Goal: Task Accomplishment & Management: Complete application form

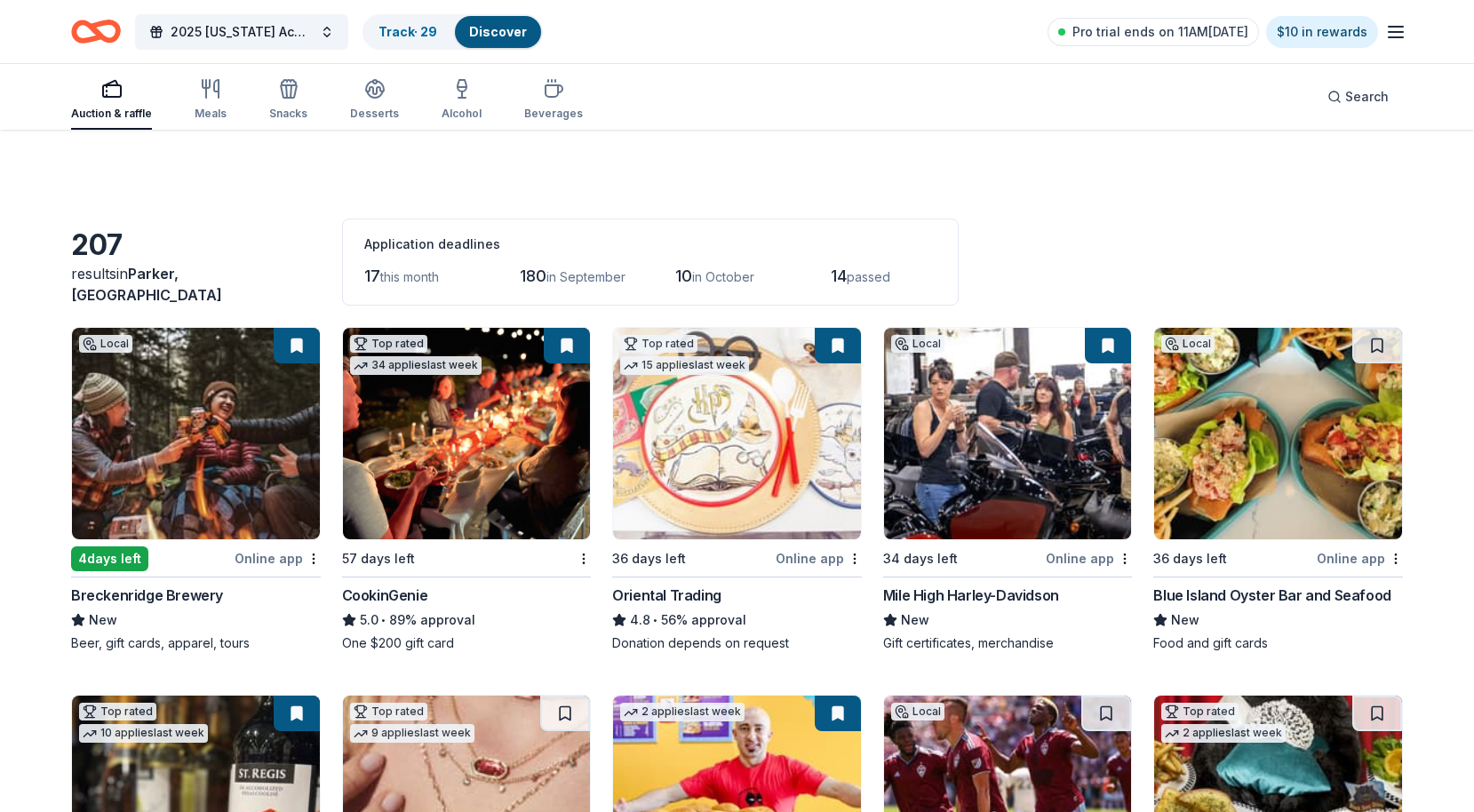
scroll to position [288, 0]
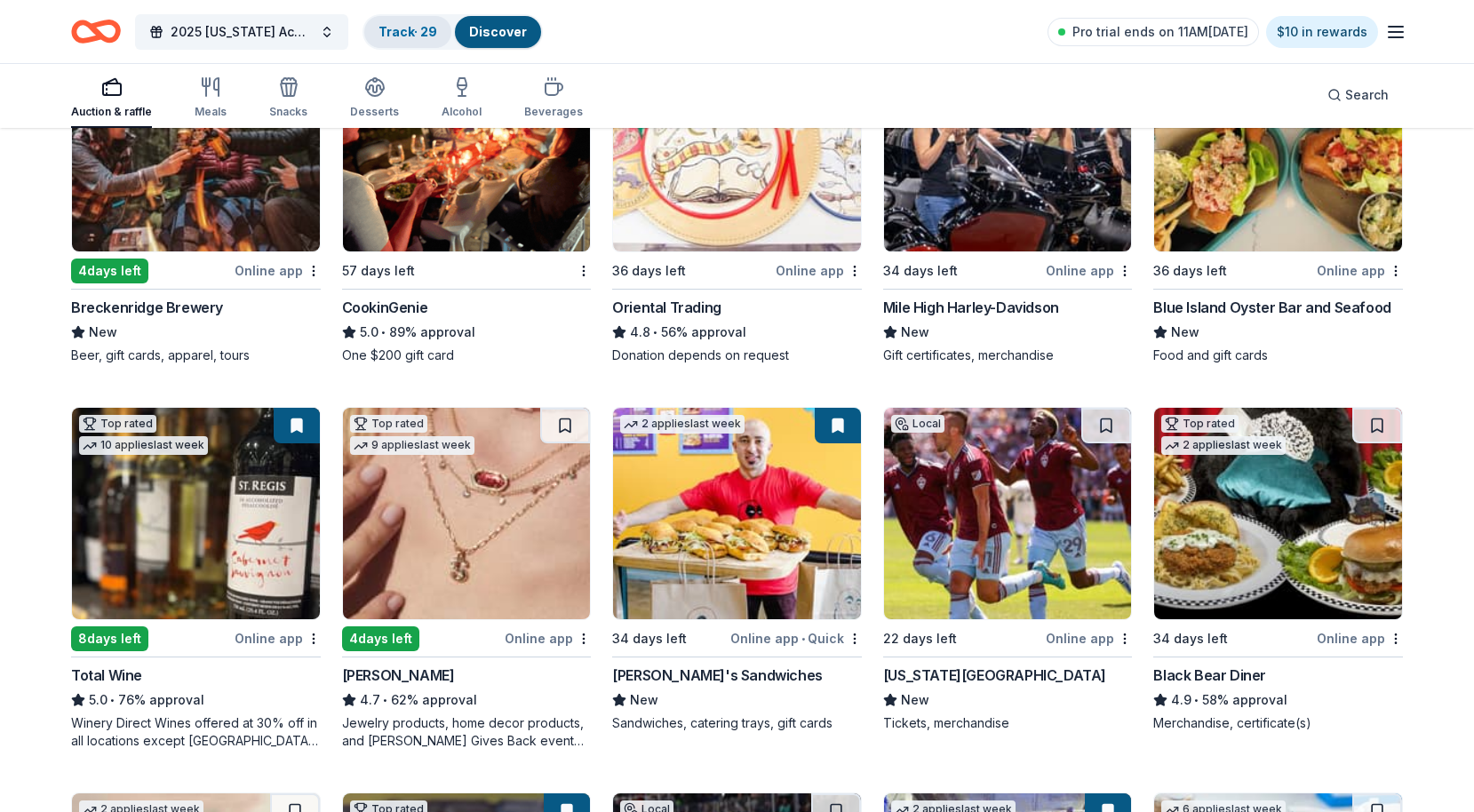
click at [412, 37] on link "Track · 29" at bounding box center [408, 31] width 59 height 15
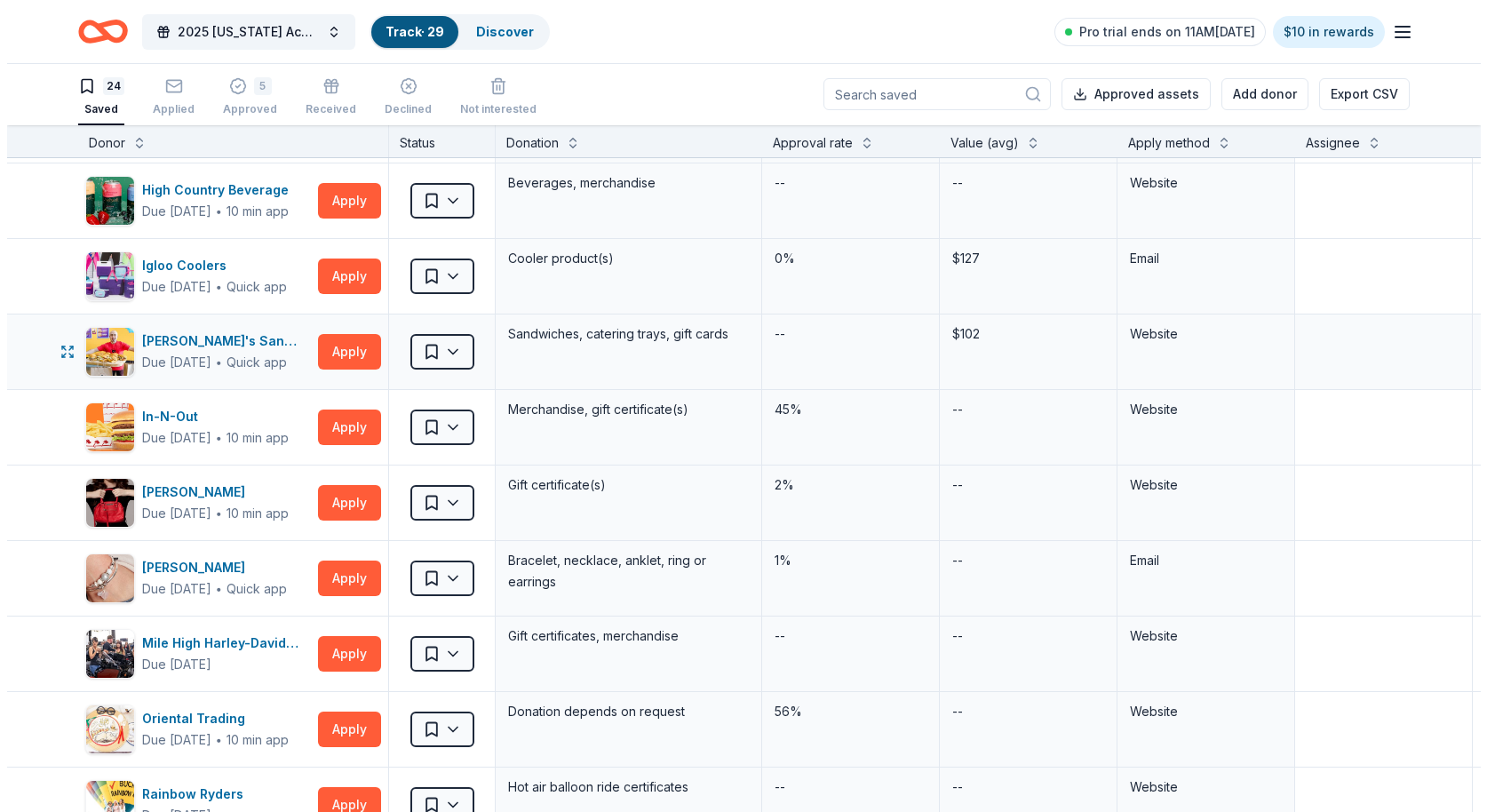
scroll to position [965, 0]
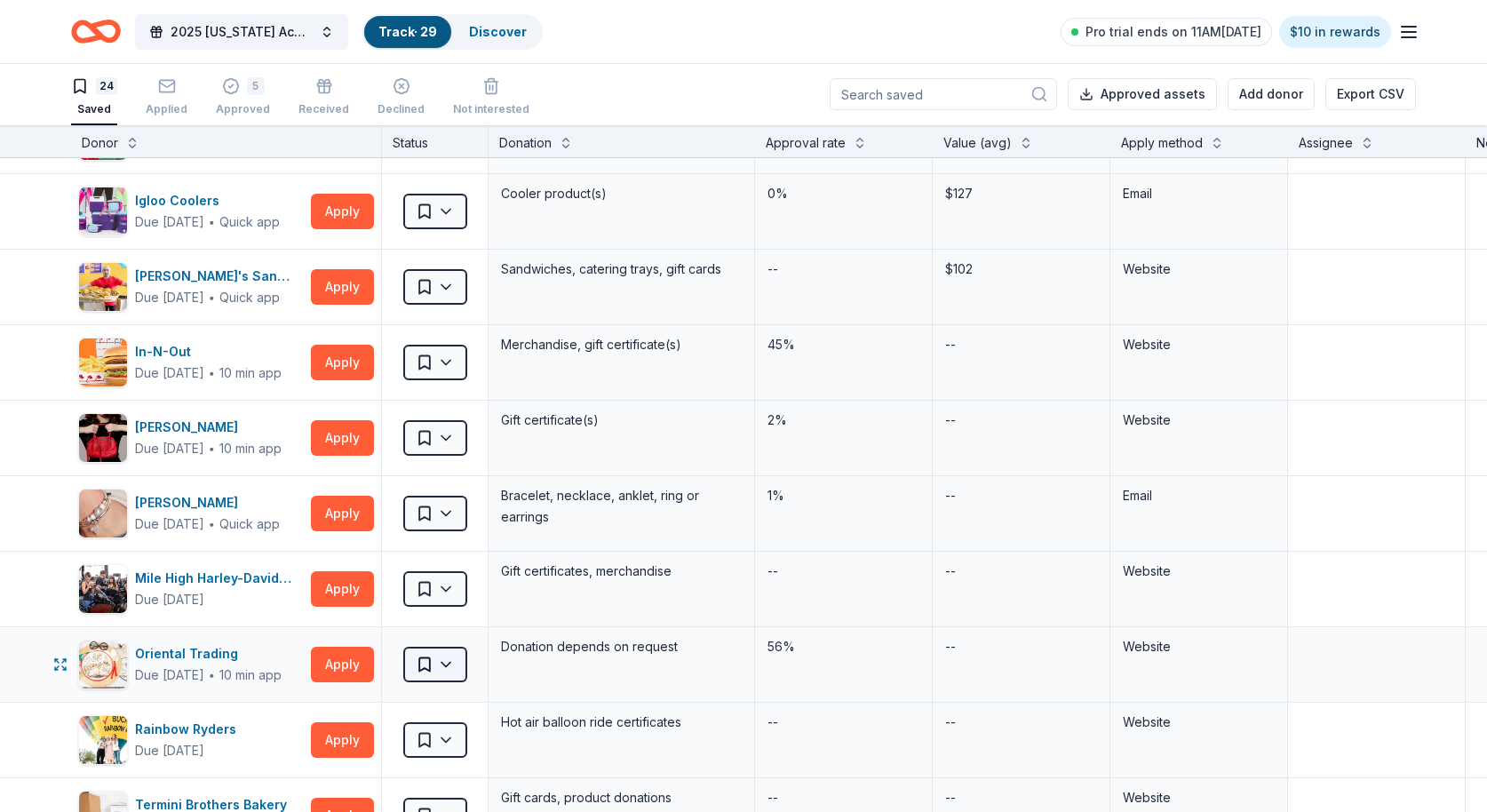
click at [444, 662] on html "2025 Colorado Academy of Audiology Convention Track · 29 Discover Pro trial end…" at bounding box center [744, 405] width 1487 height 812
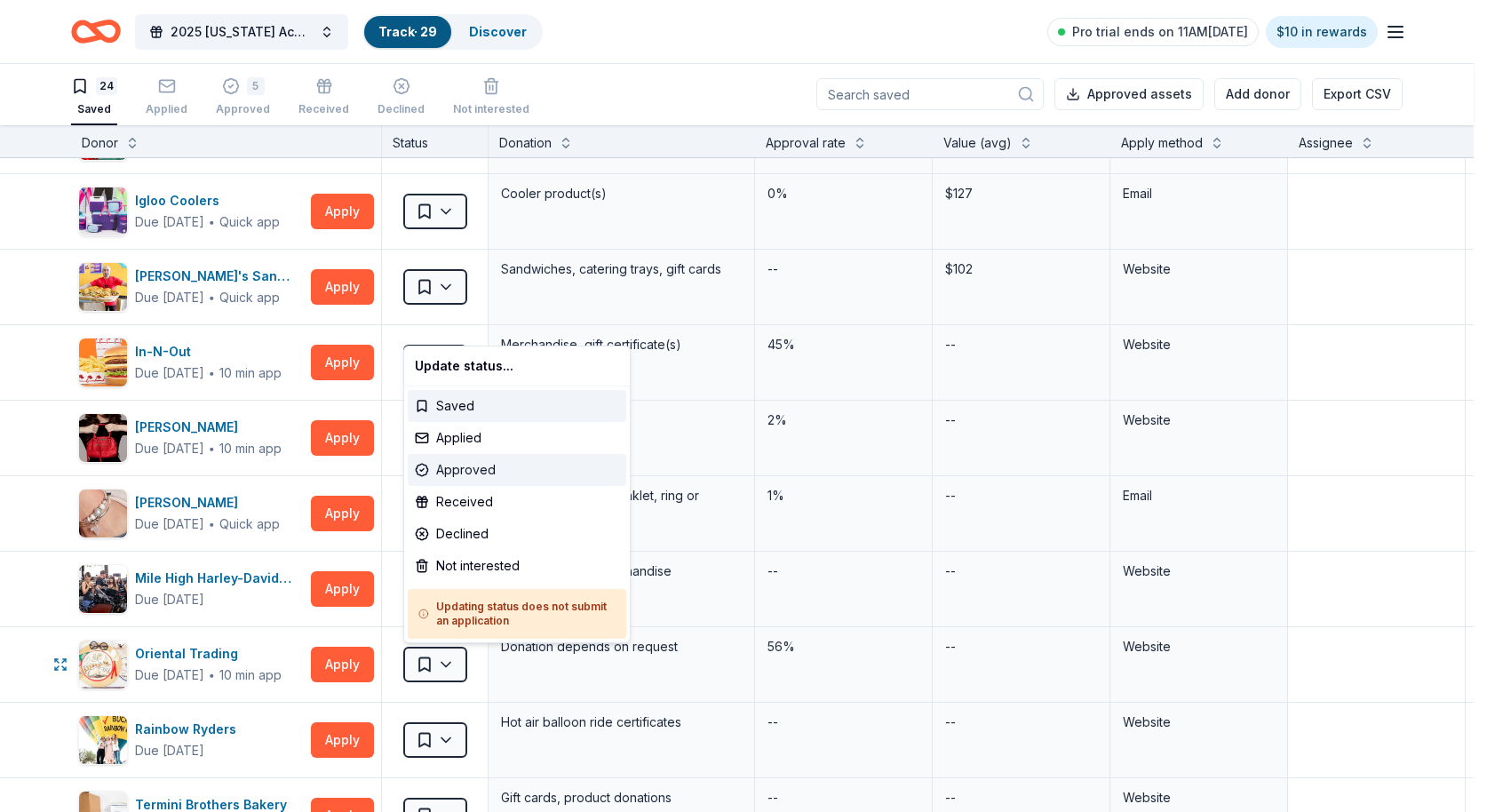
click at [468, 463] on div "Approved" at bounding box center [517, 470] width 219 height 32
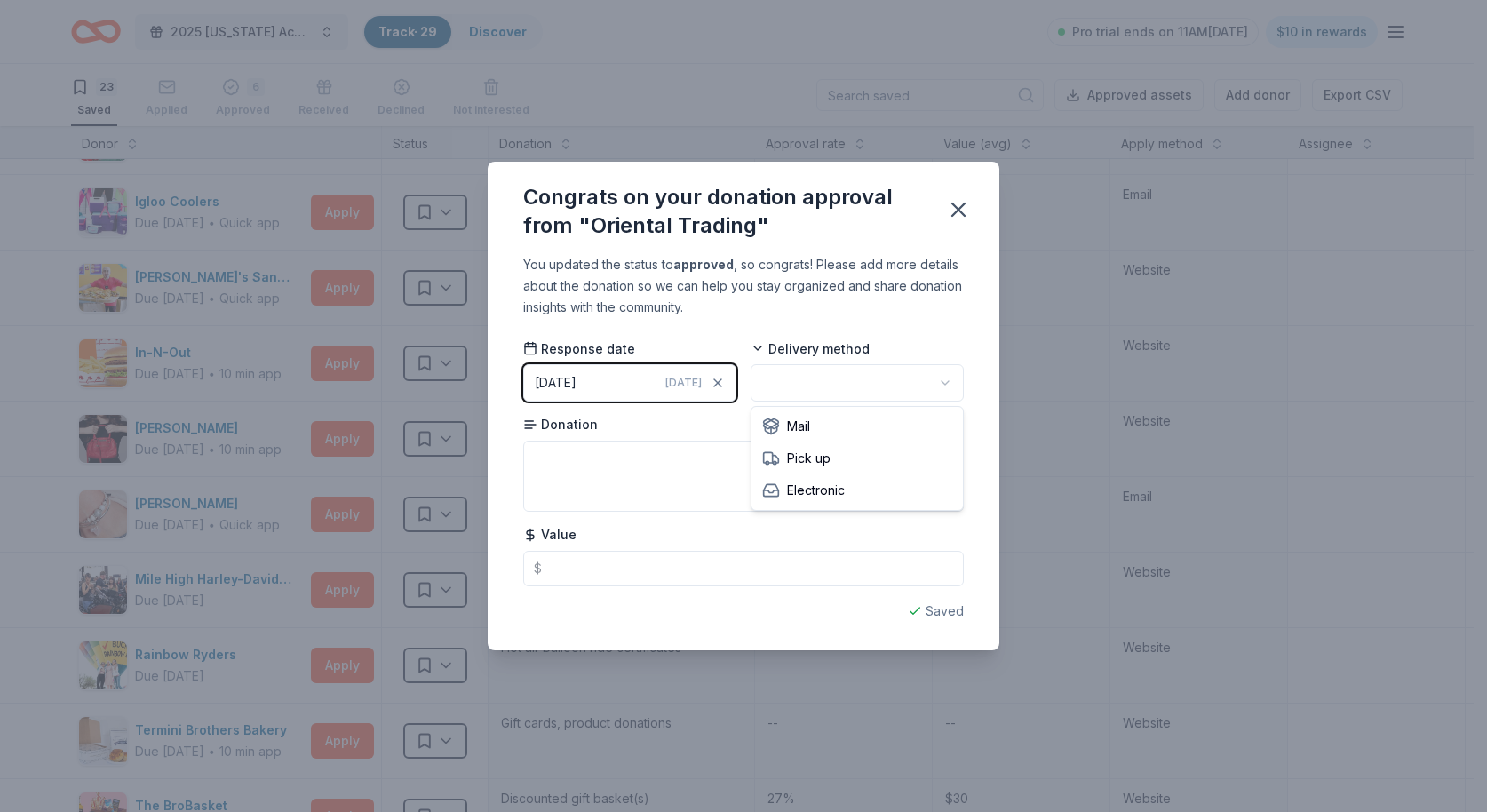
click at [812, 386] on html "2025 Colorado Academy of Audiology Convention Track · 29 Discover Pro trial end…" at bounding box center [744, 406] width 1487 height 812
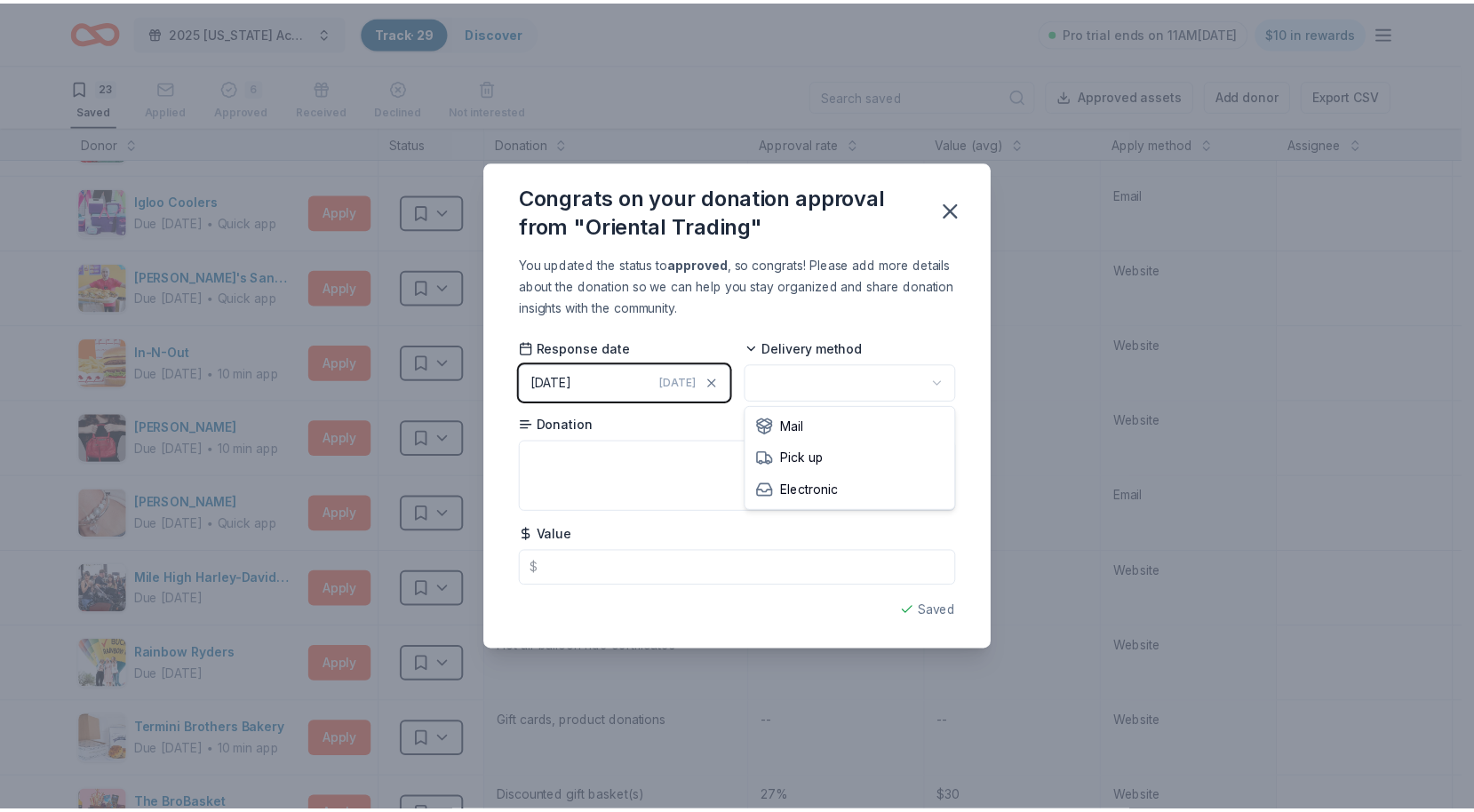
scroll to position [0, 0]
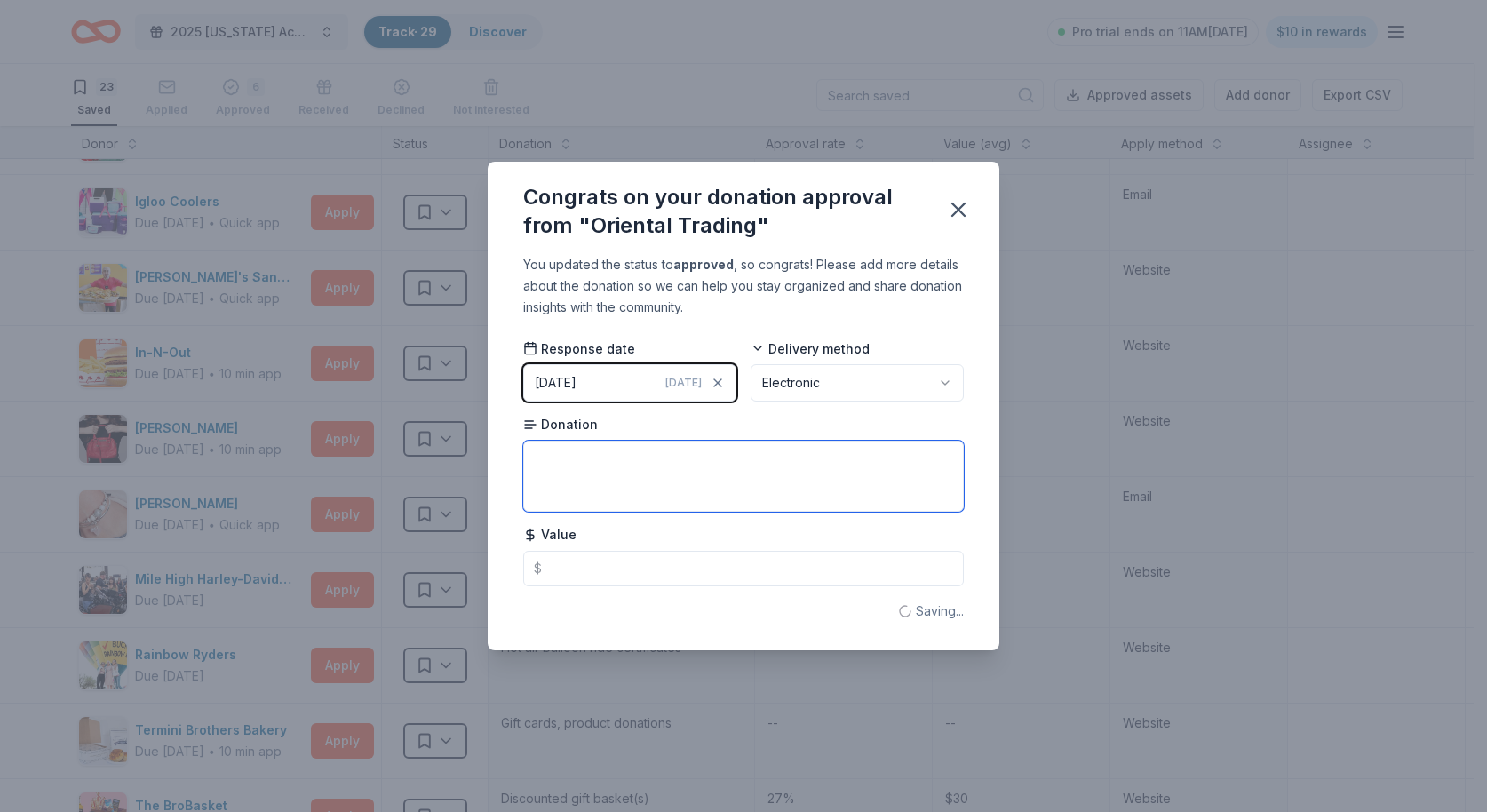
click at [684, 478] on textarea at bounding box center [744, 475] width 441 height 71
type textarea "Gift card"
type input "25.00"
click at [962, 611] on div "Saved" at bounding box center [744, 610] width 441 height 22
click at [964, 214] on icon "button" at bounding box center [958, 209] width 12 height 12
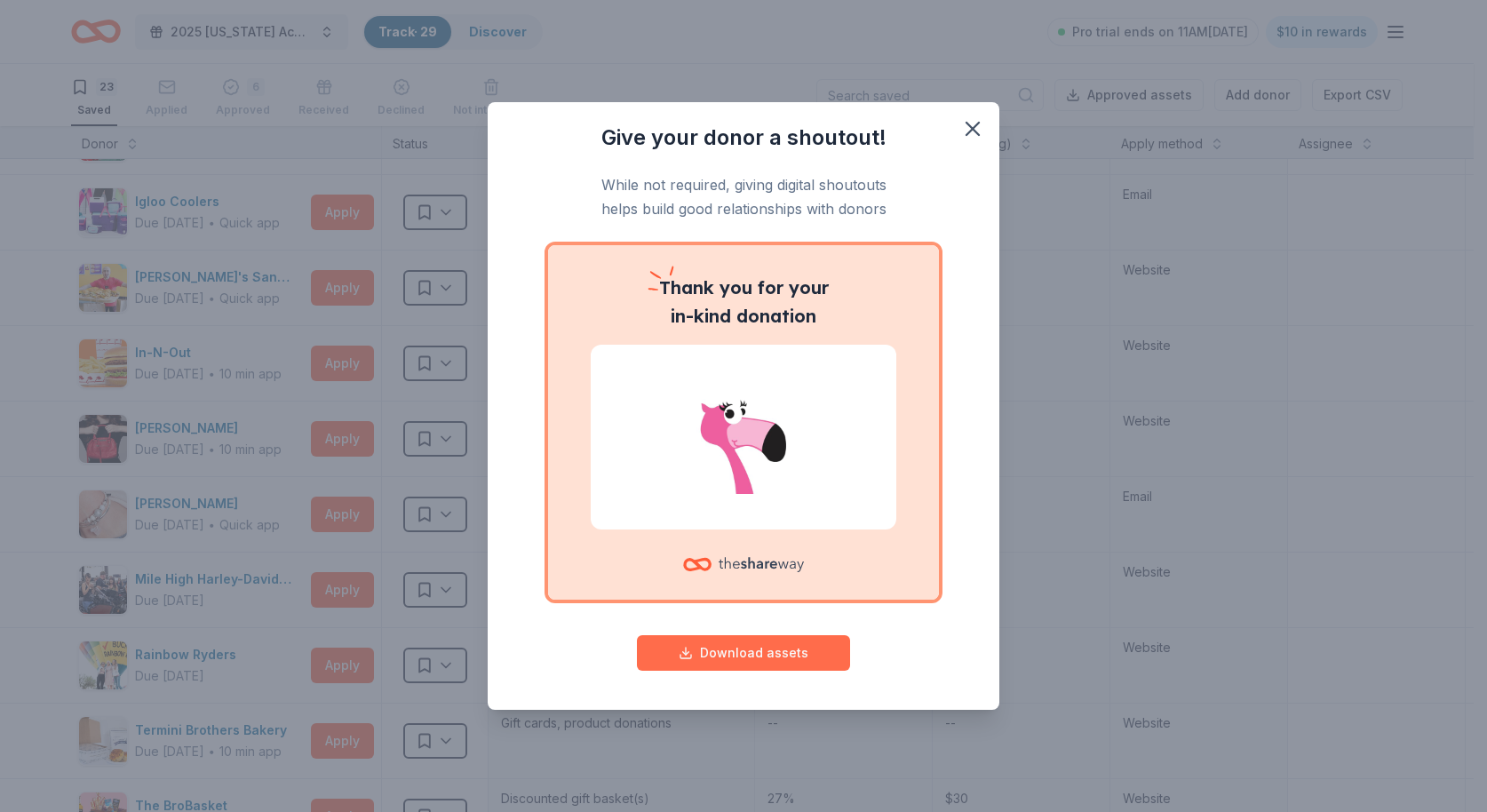
click at [814, 657] on button "Download assets" at bounding box center [744, 653] width 213 height 36
click at [979, 132] on icon "button" at bounding box center [973, 128] width 25 height 25
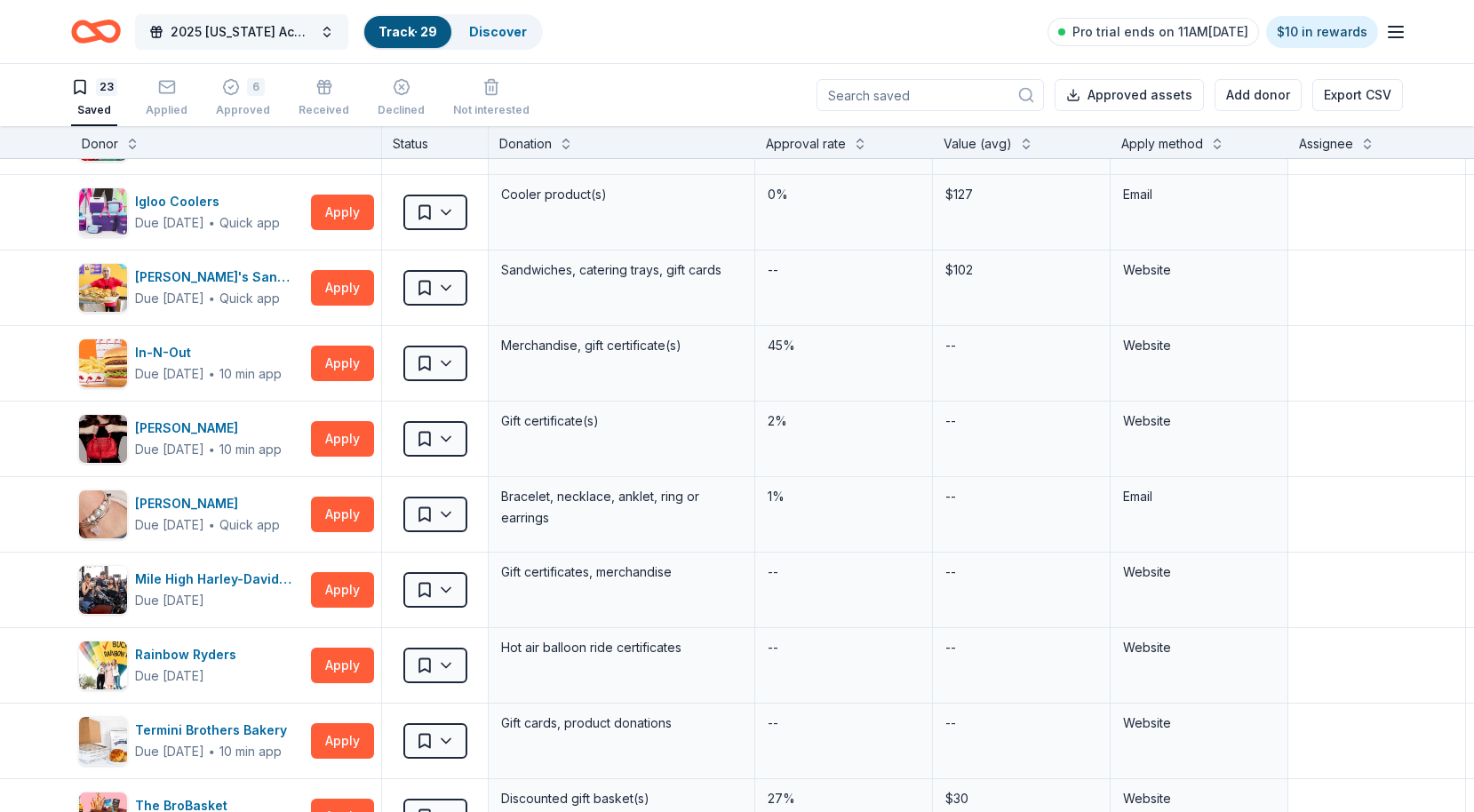
click at [190, 28] on span "2025 [US_STATE] Academy of [MEDICAL_DATA] Convention" at bounding box center [242, 32] width 142 height 22
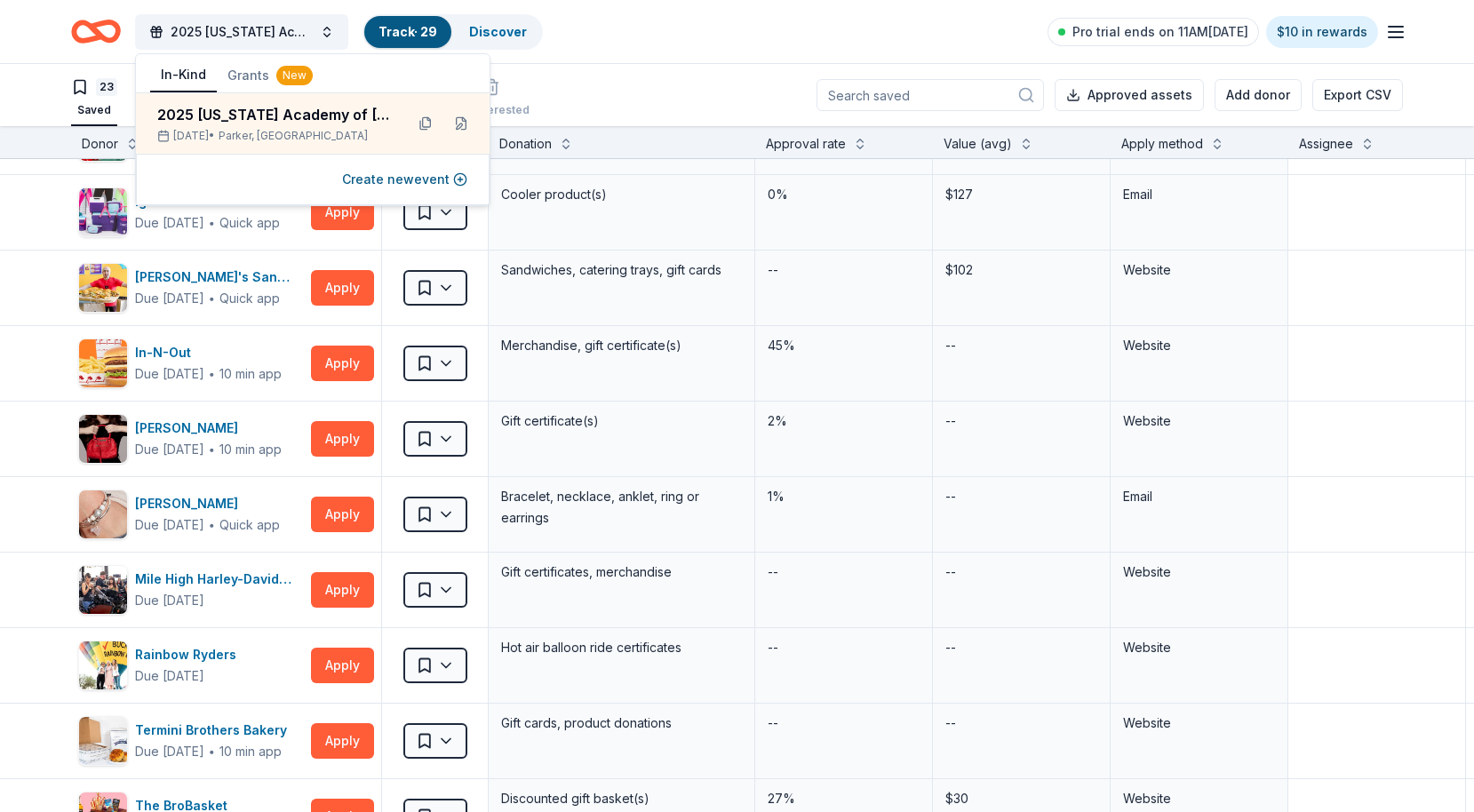
click at [116, 34] on icon "Home" at bounding box center [104, 31] width 27 height 18
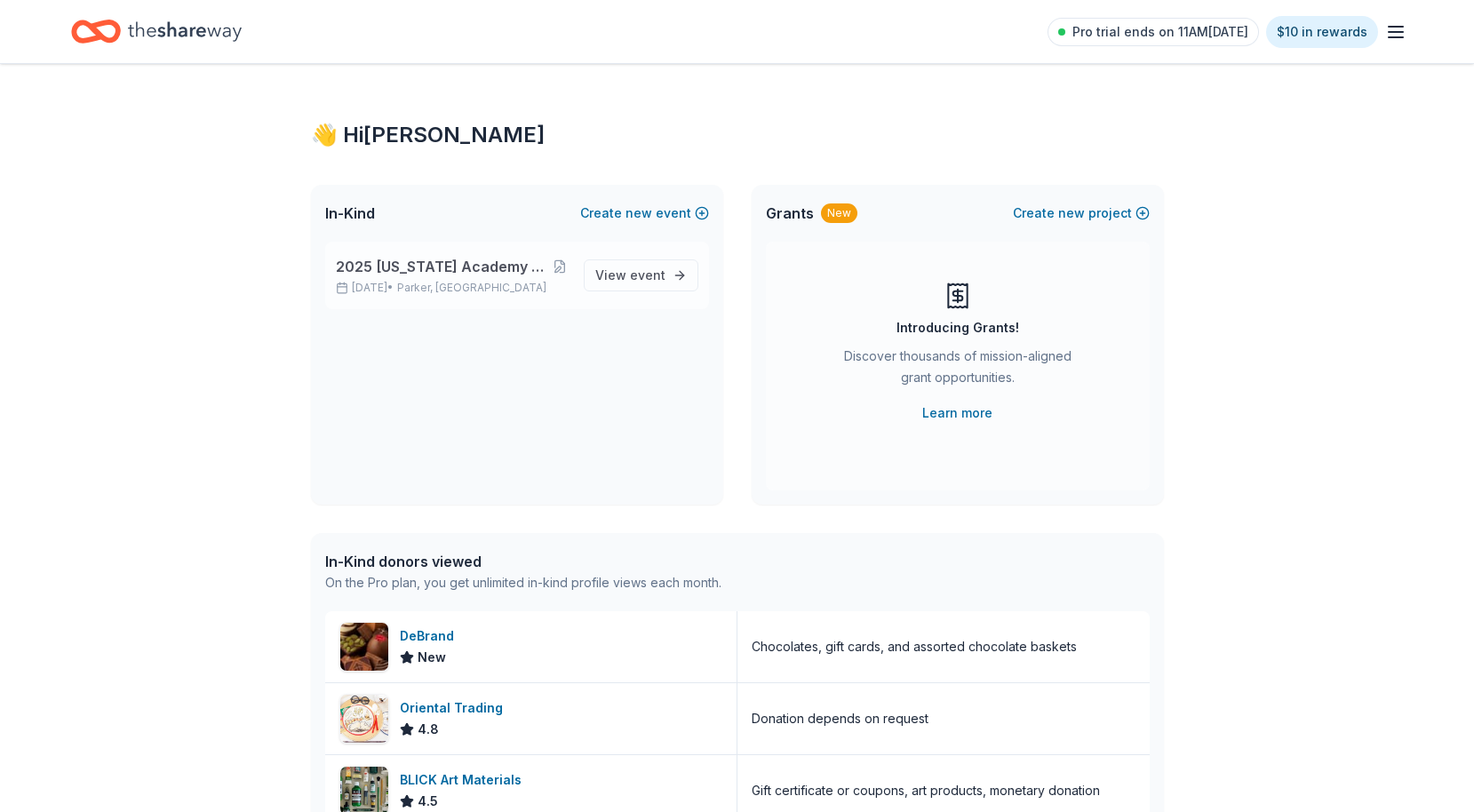
click at [466, 266] on span "2025 [US_STATE] Academy of [MEDICAL_DATA] Convention" at bounding box center [444, 266] width 216 height 22
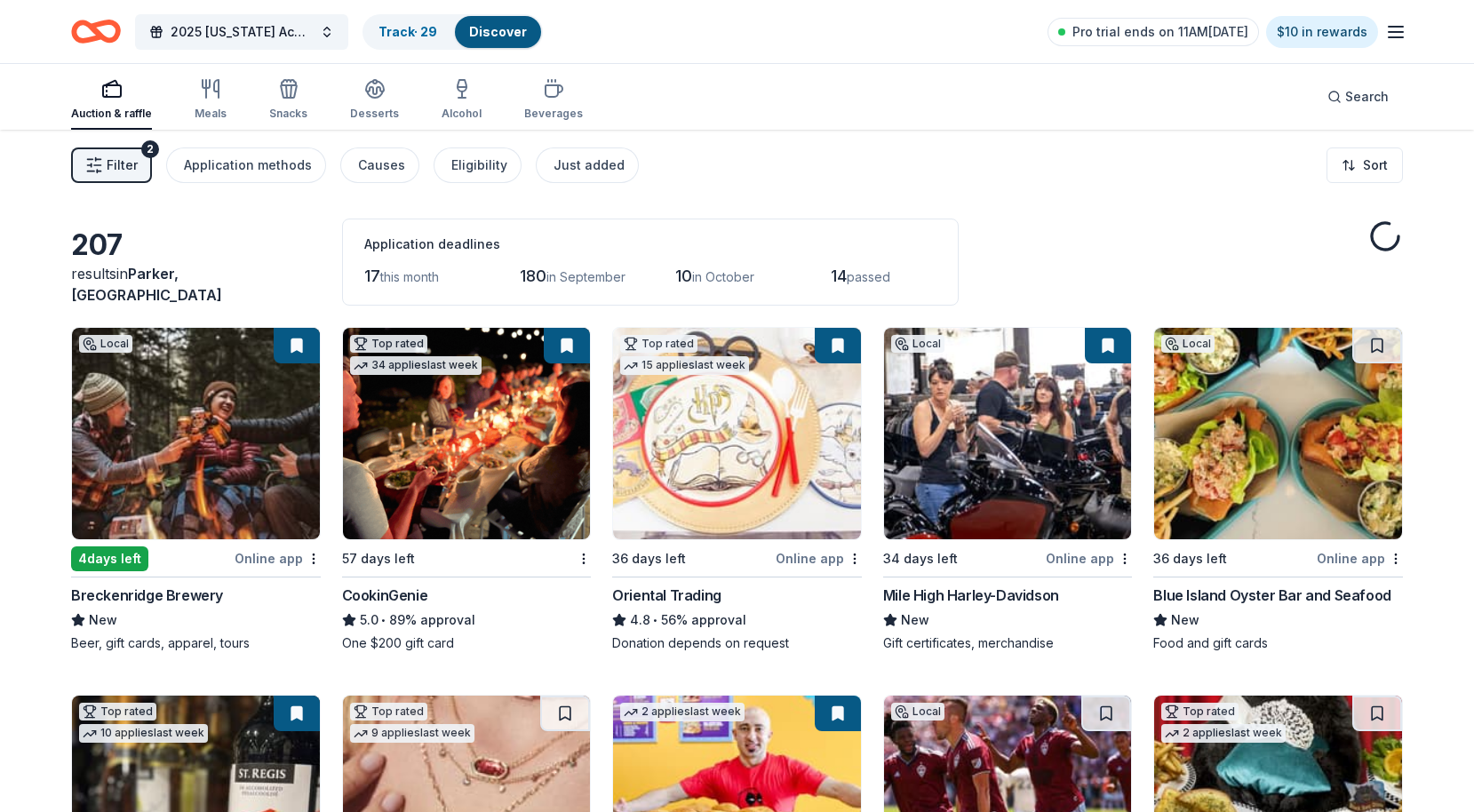
click at [692, 444] on img at bounding box center [737, 433] width 248 height 211
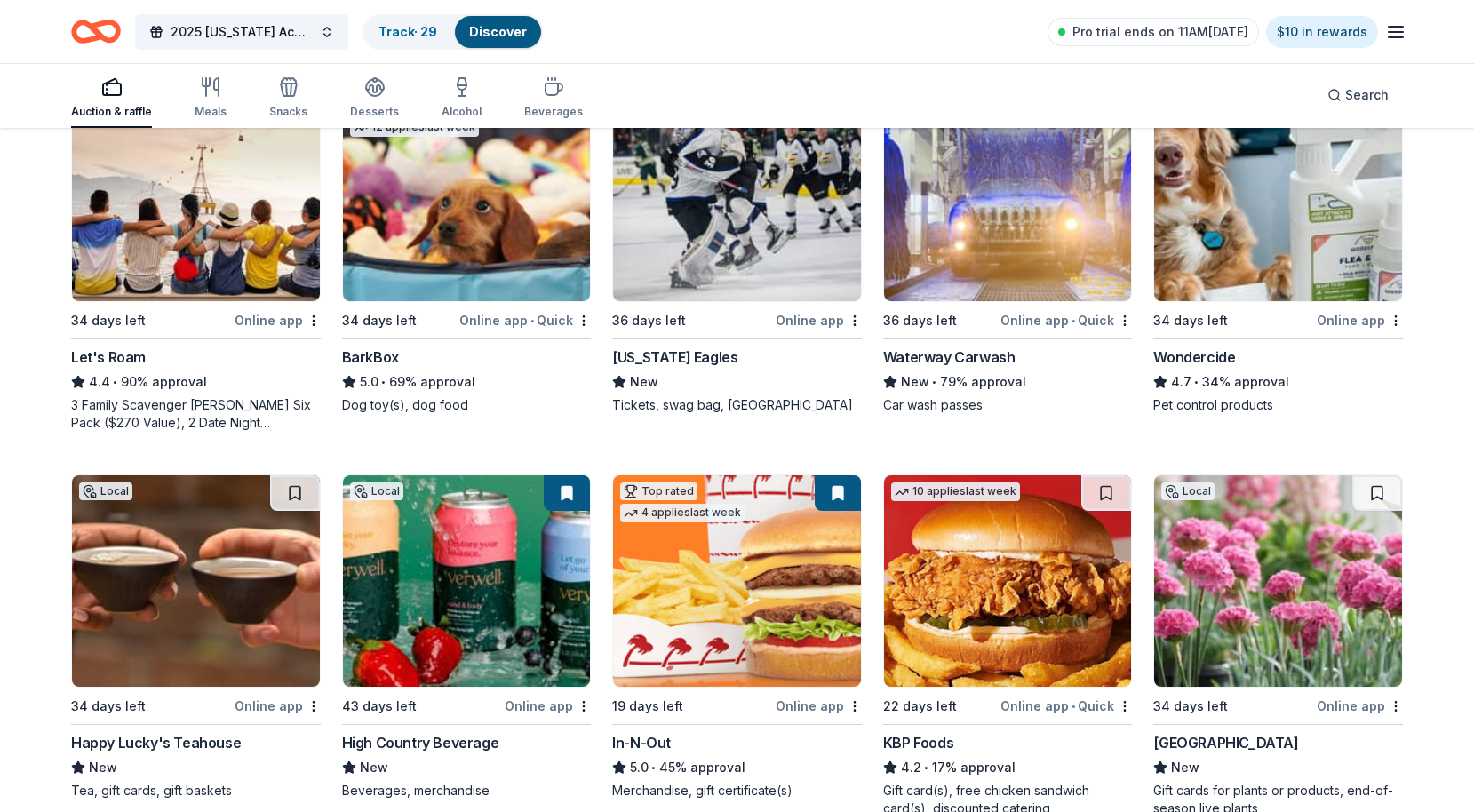
scroll to position [1016, 0]
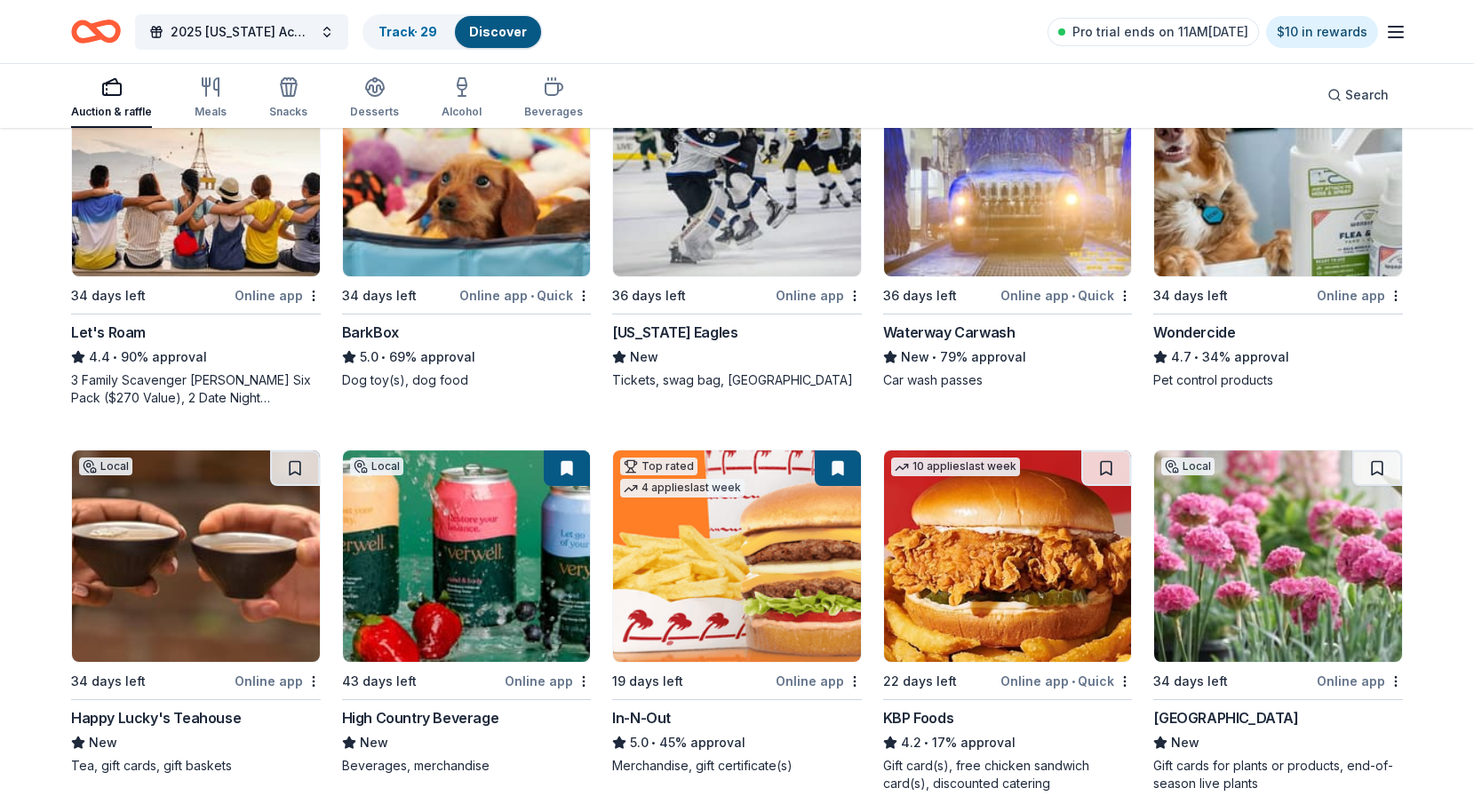
click at [1004, 571] on img at bounding box center [1008, 555] width 248 height 211
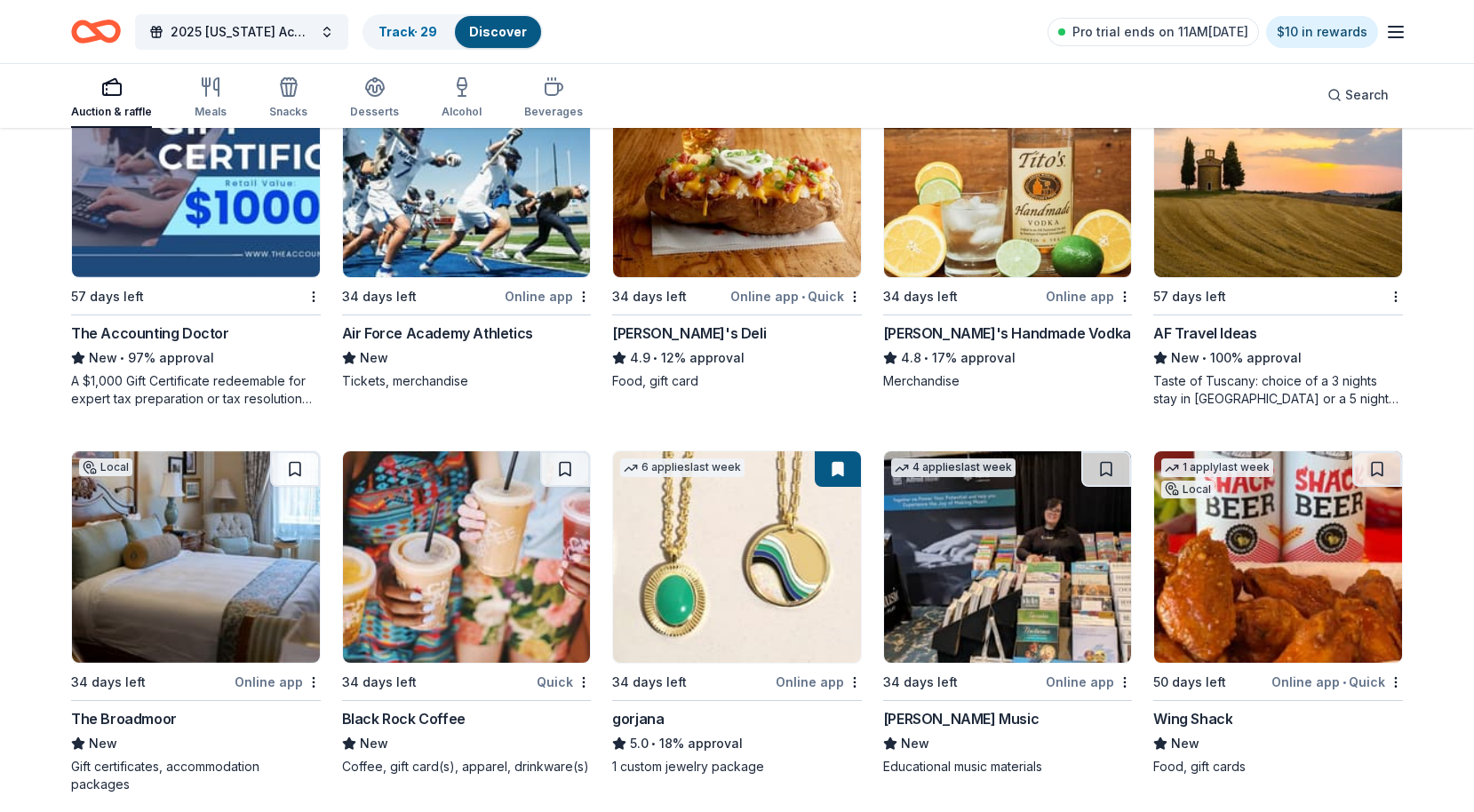
scroll to position [3008, 0]
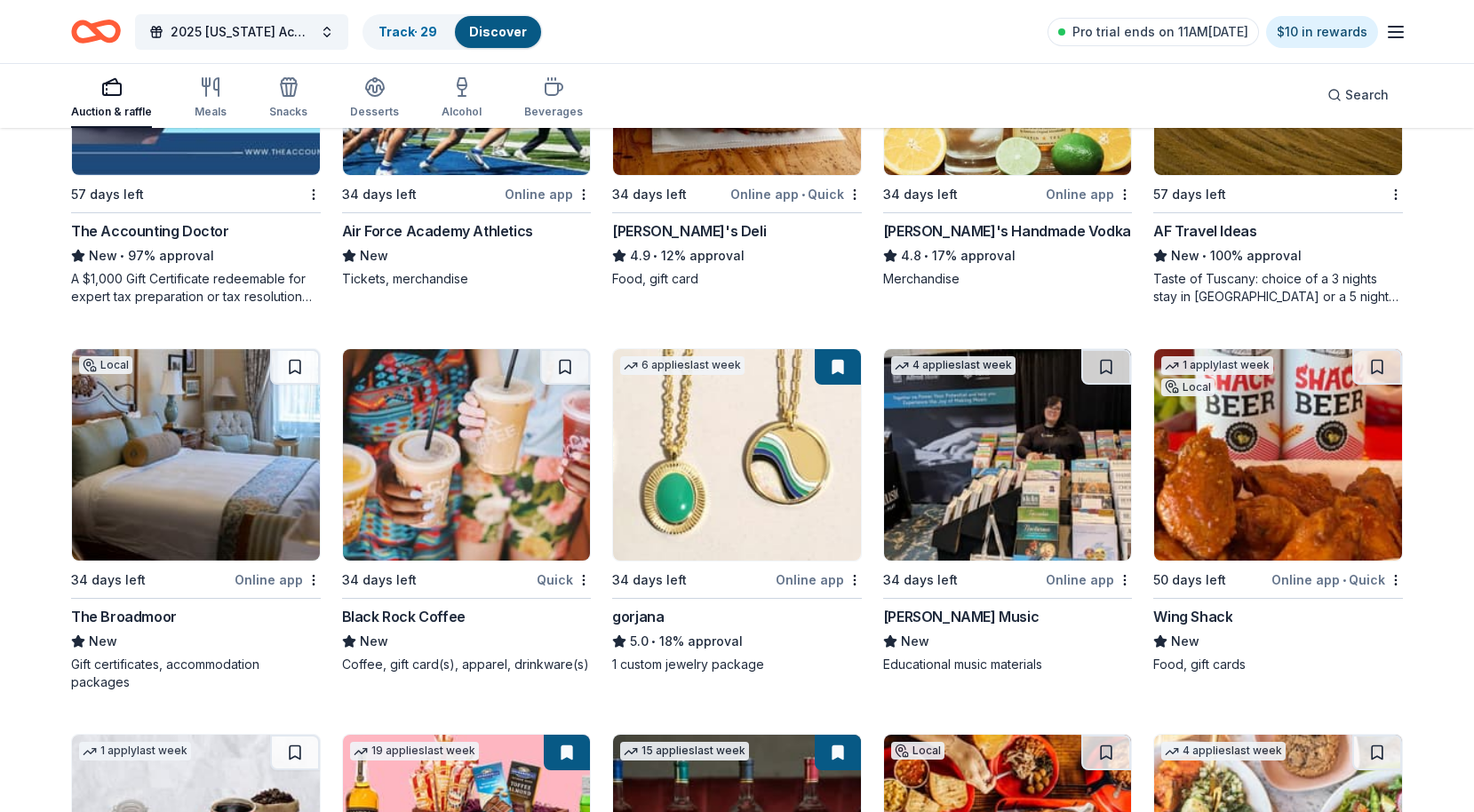
click at [228, 456] on img at bounding box center [195, 455] width 248 height 211
click at [293, 366] on button at bounding box center [294, 367] width 50 height 36
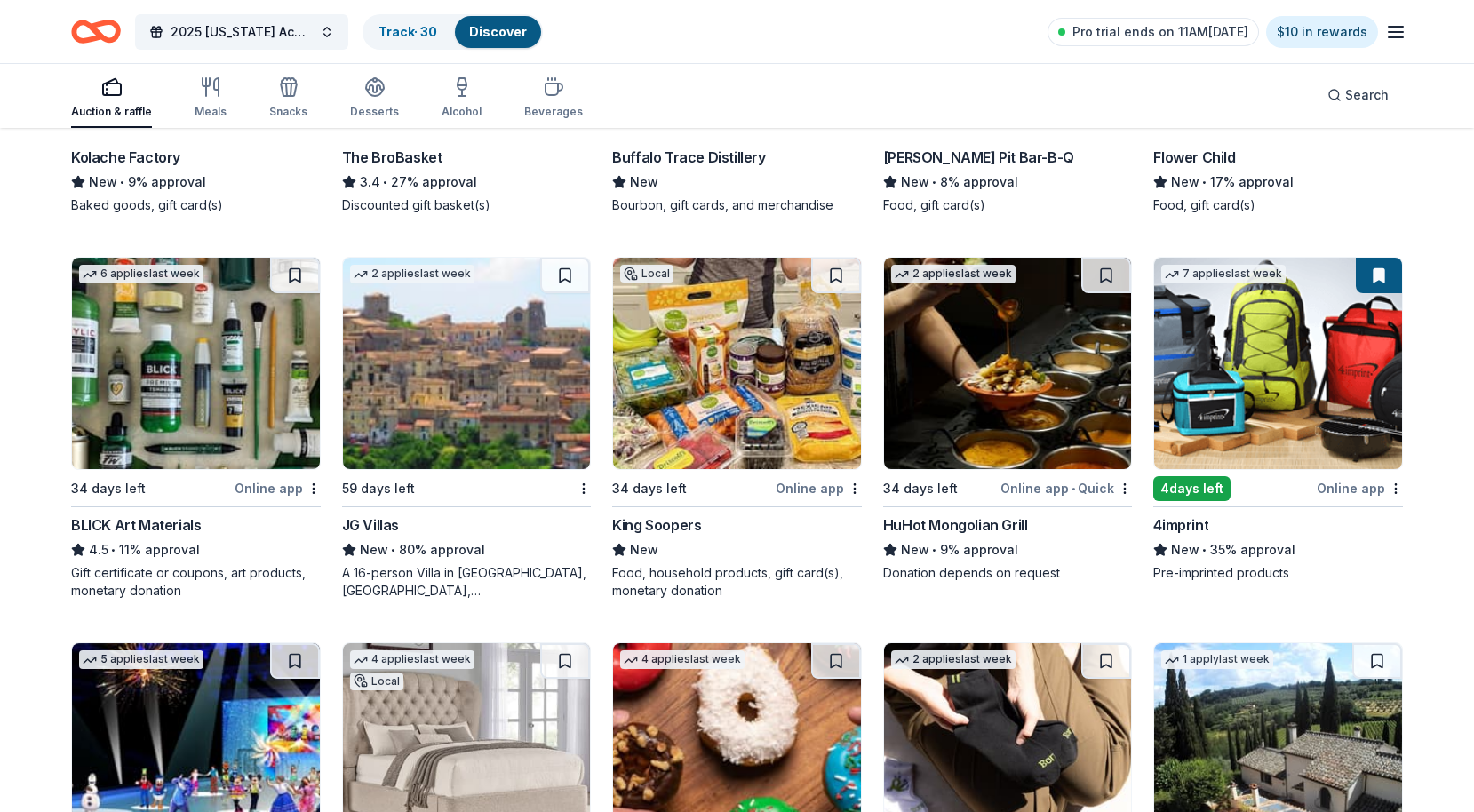
scroll to position [4137, 0]
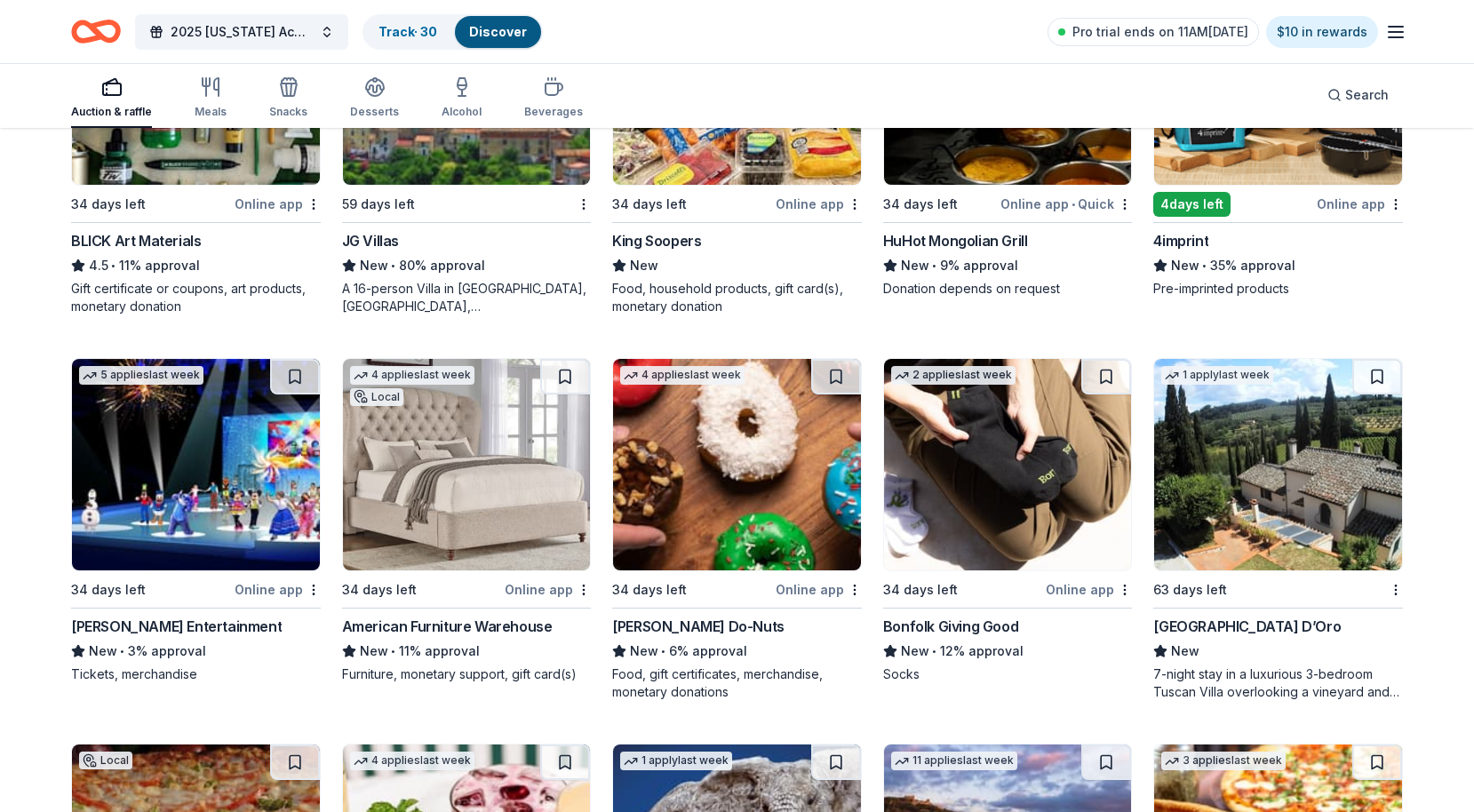
click at [201, 474] on img at bounding box center [195, 464] width 248 height 211
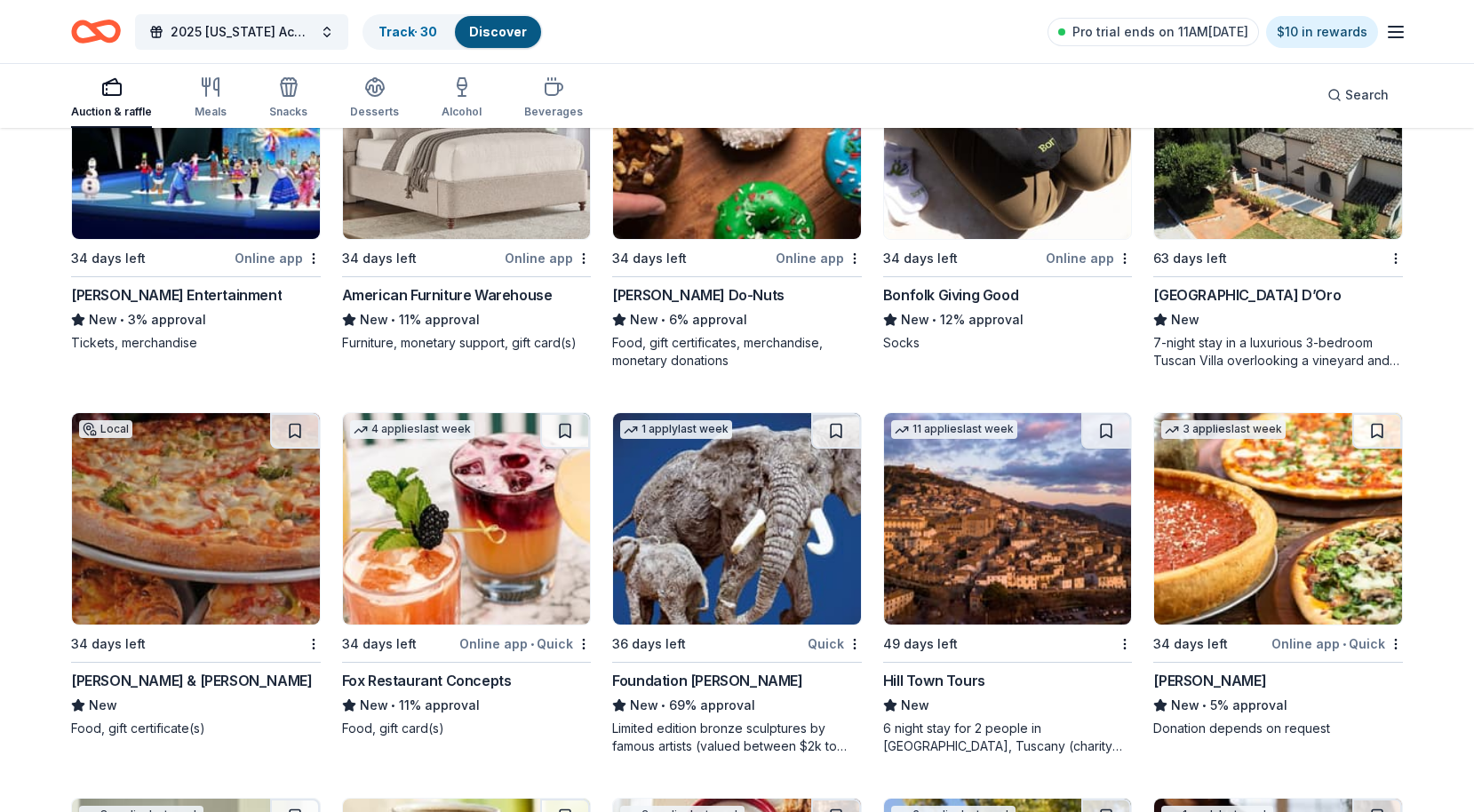
scroll to position [4549, 0]
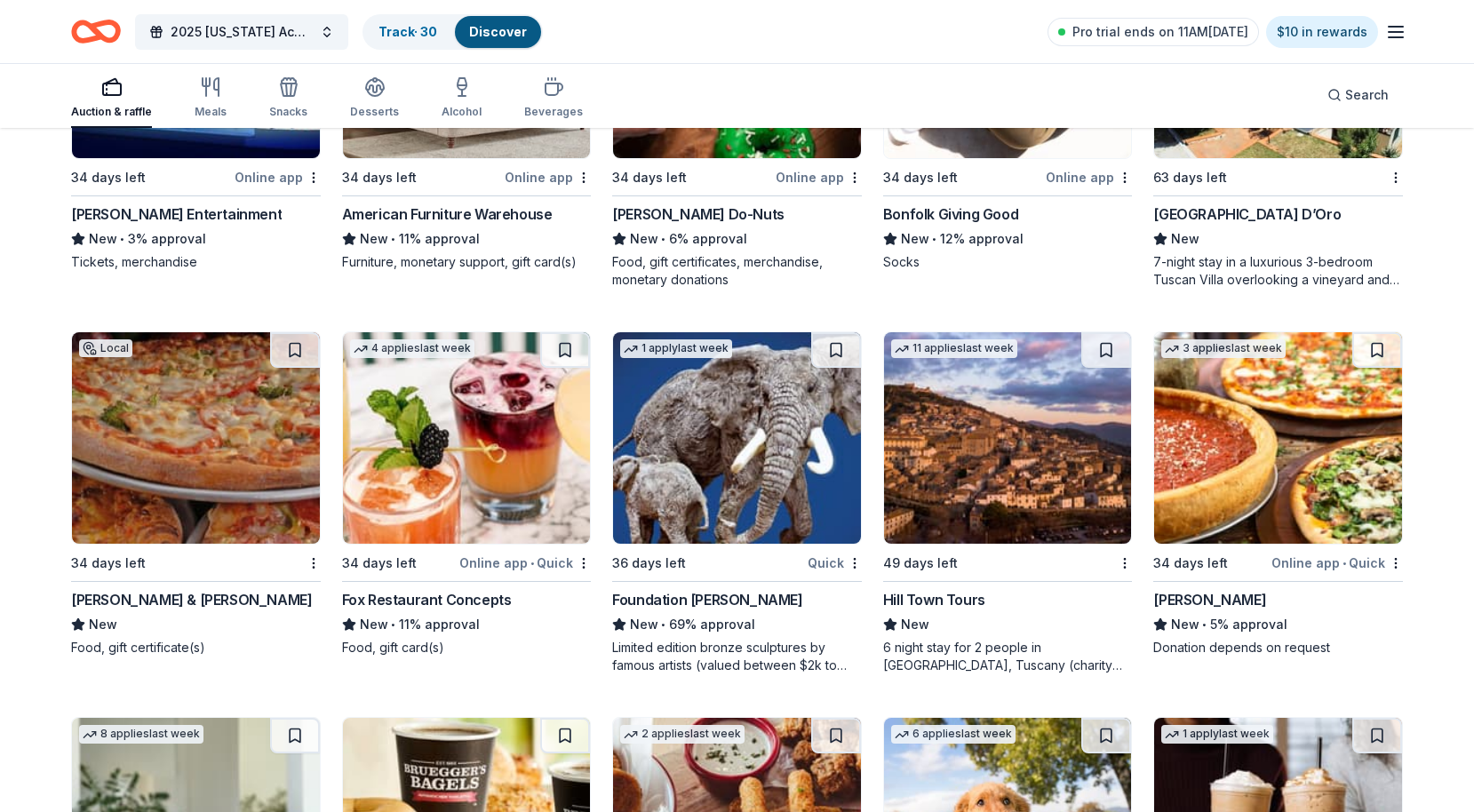
click at [472, 432] on img at bounding box center [466, 438] width 248 height 211
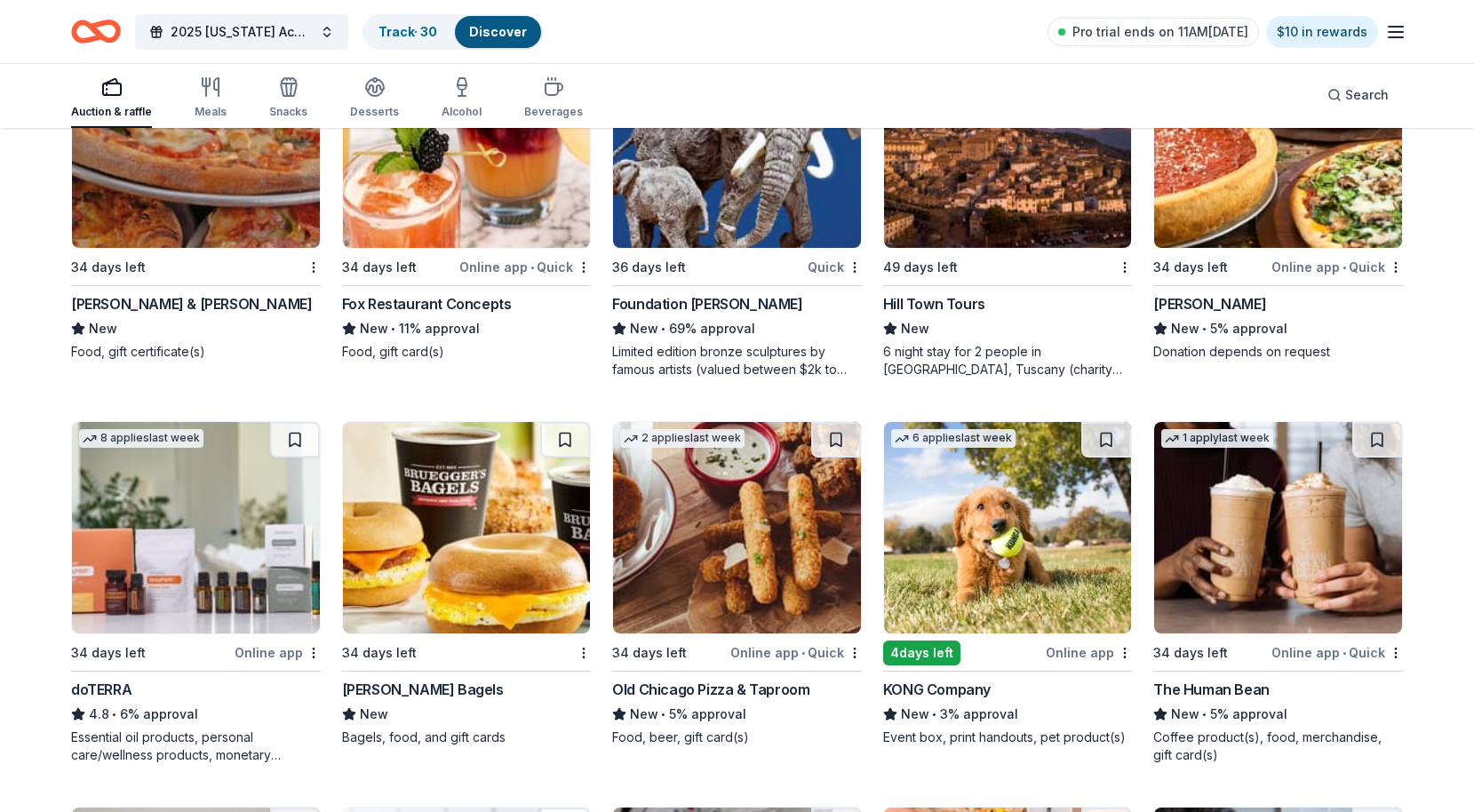
scroll to position [4878, 0]
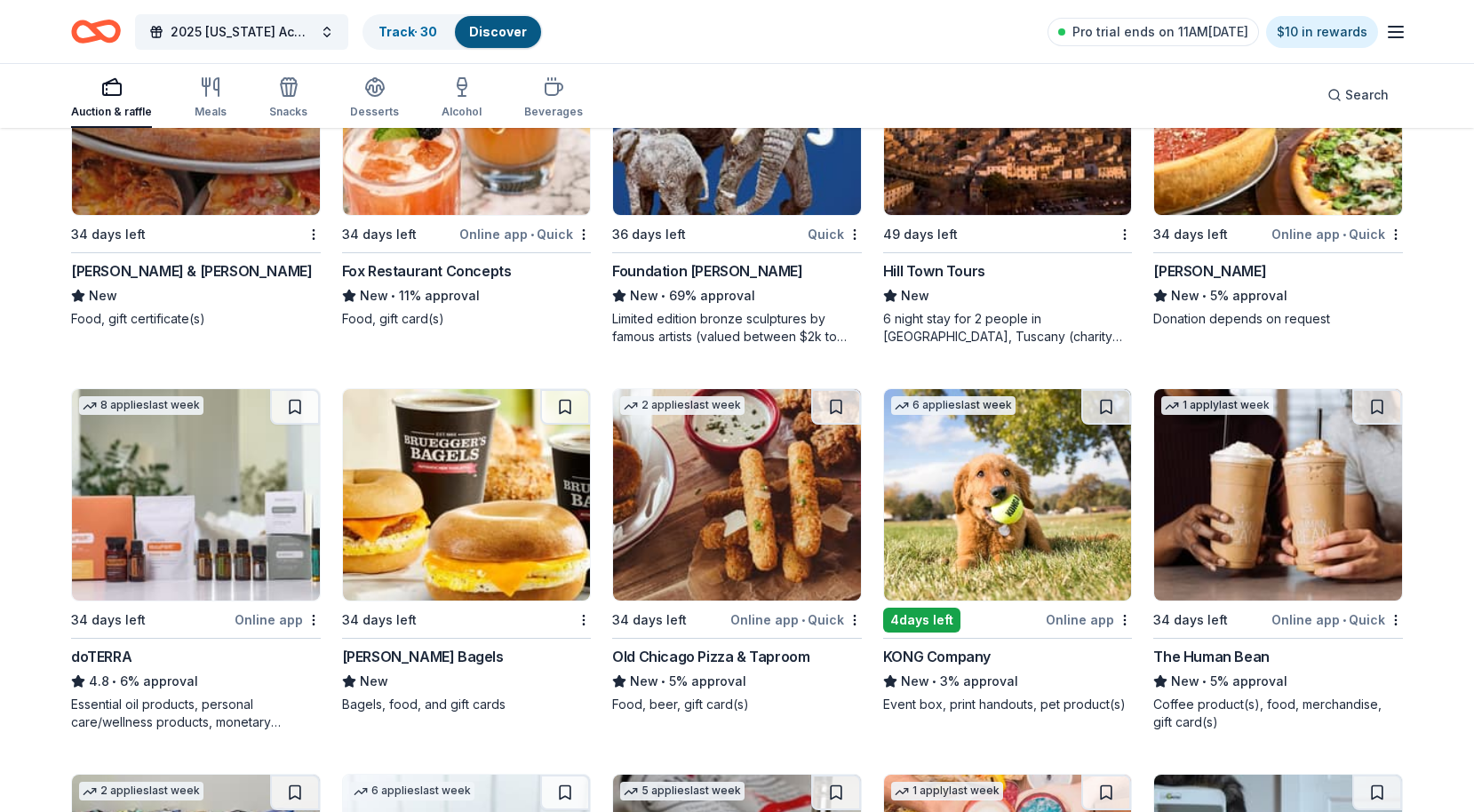
click at [1314, 487] on img at bounding box center [1278, 494] width 248 height 211
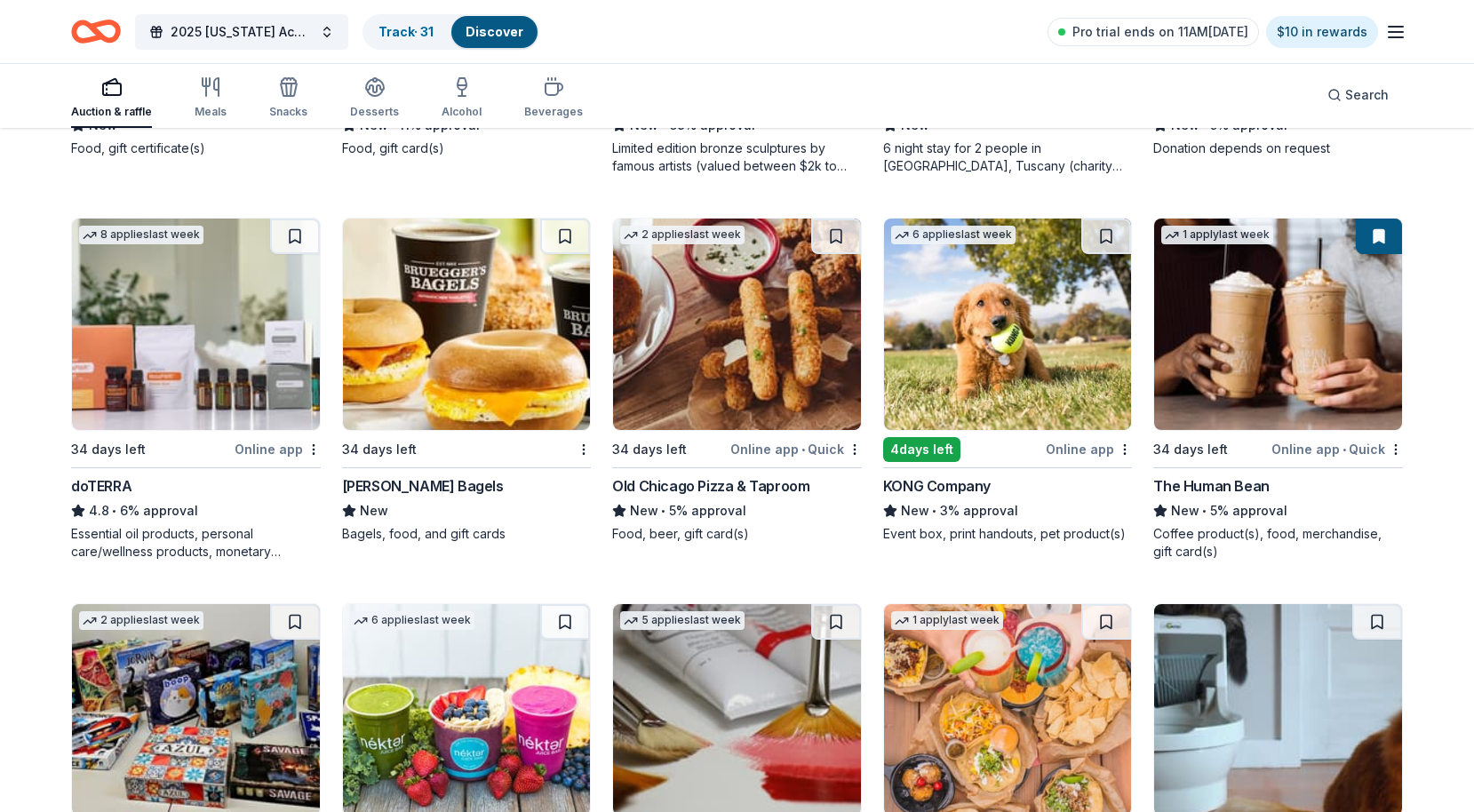
scroll to position [5252, 0]
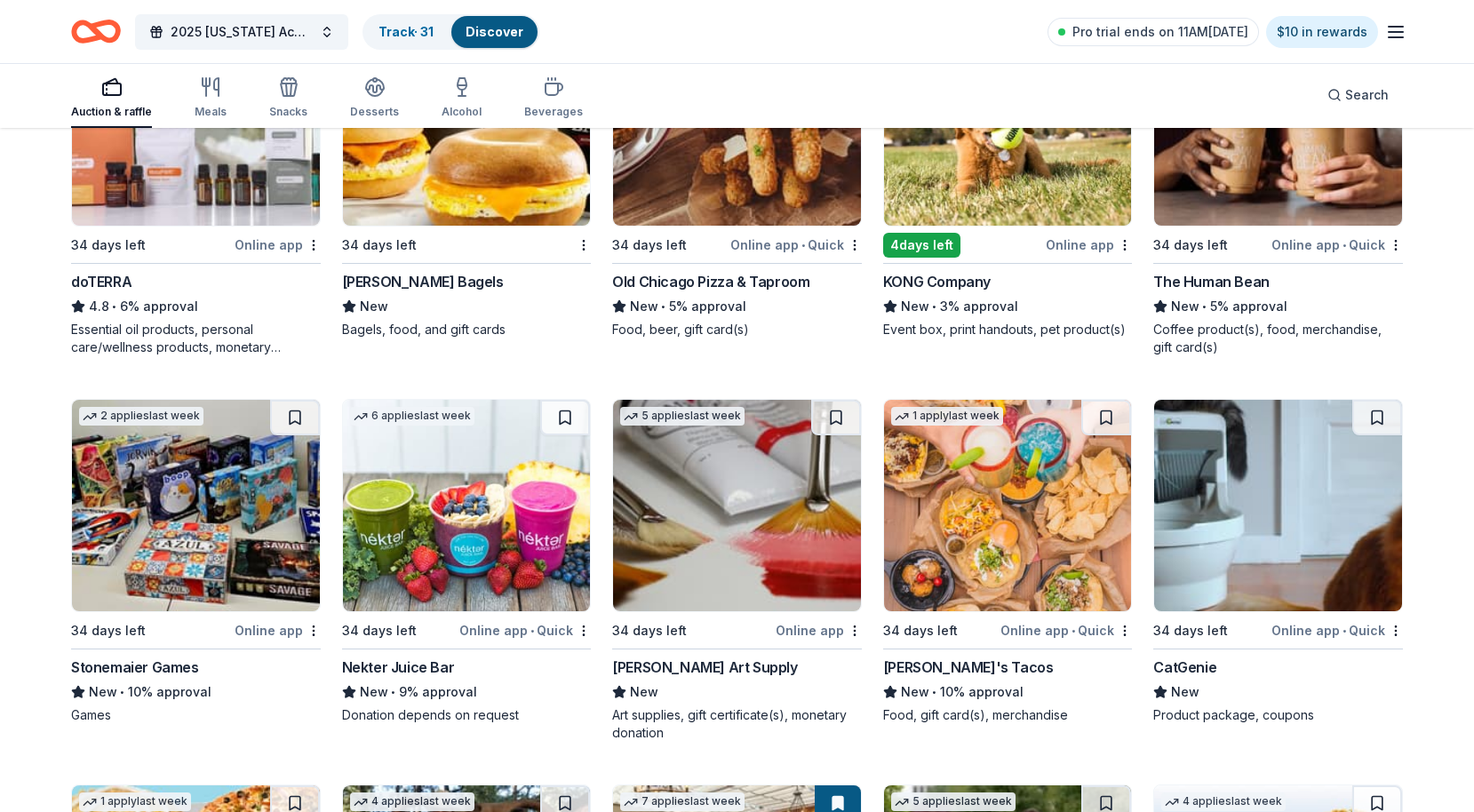
click at [461, 520] on img at bounding box center [466, 505] width 248 height 211
click at [1026, 512] on img at bounding box center [1008, 505] width 248 height 211
click at [1100, 423] on button at bounding box center [1106, 418] width 50 height 36
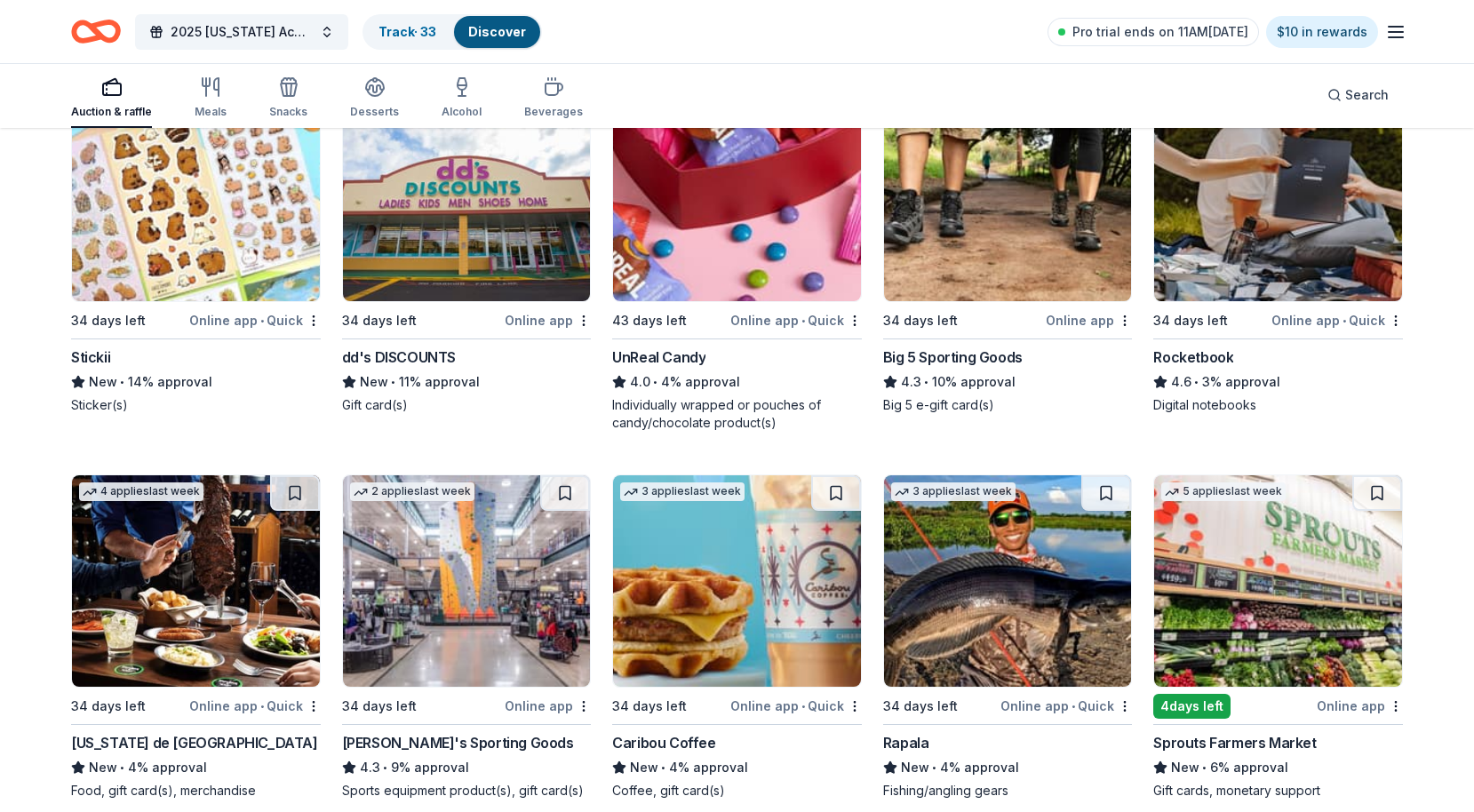
scroll to position [6482, 0]
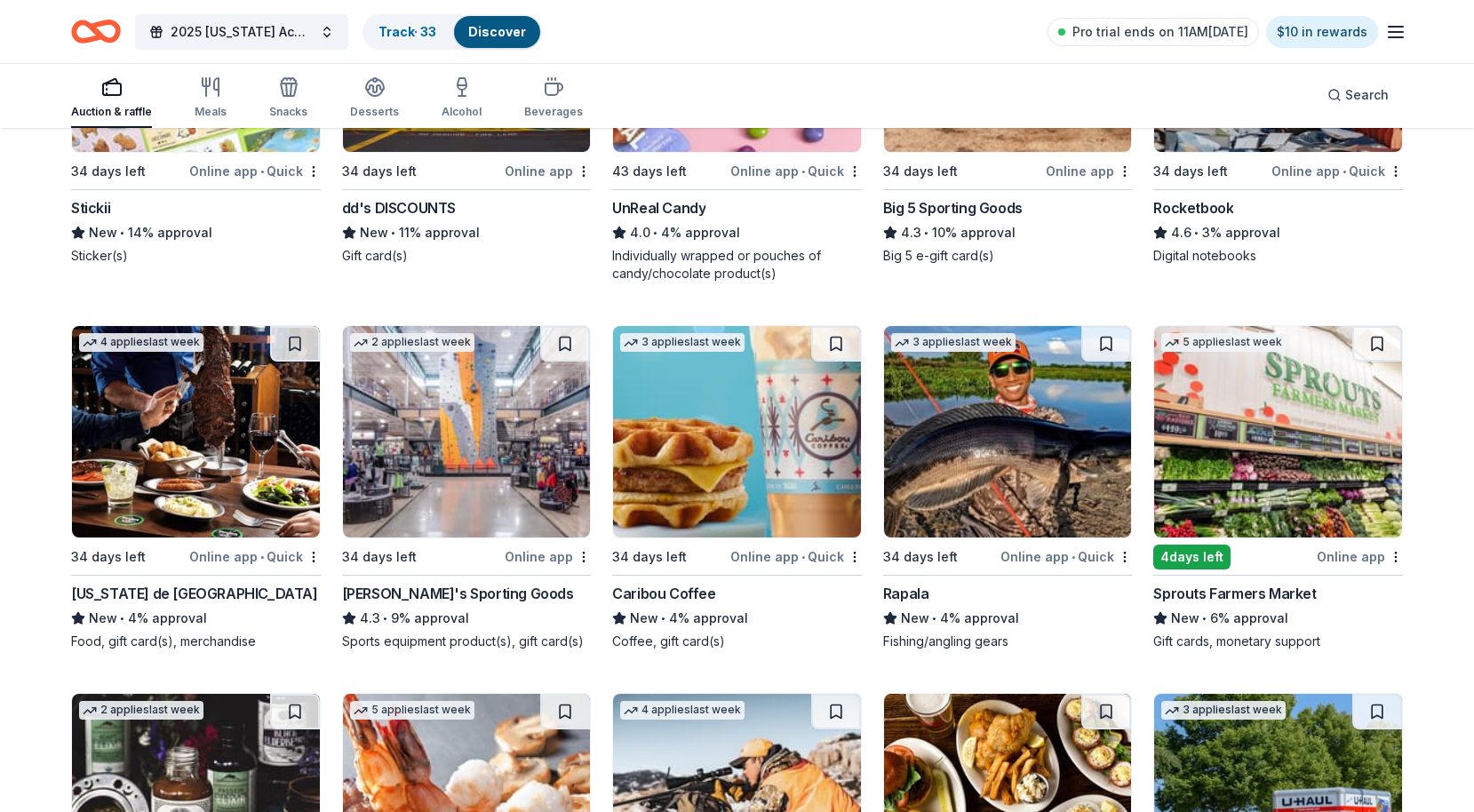
click at [710, 431] on img at bounding box center [737, 432] width 248 height 211
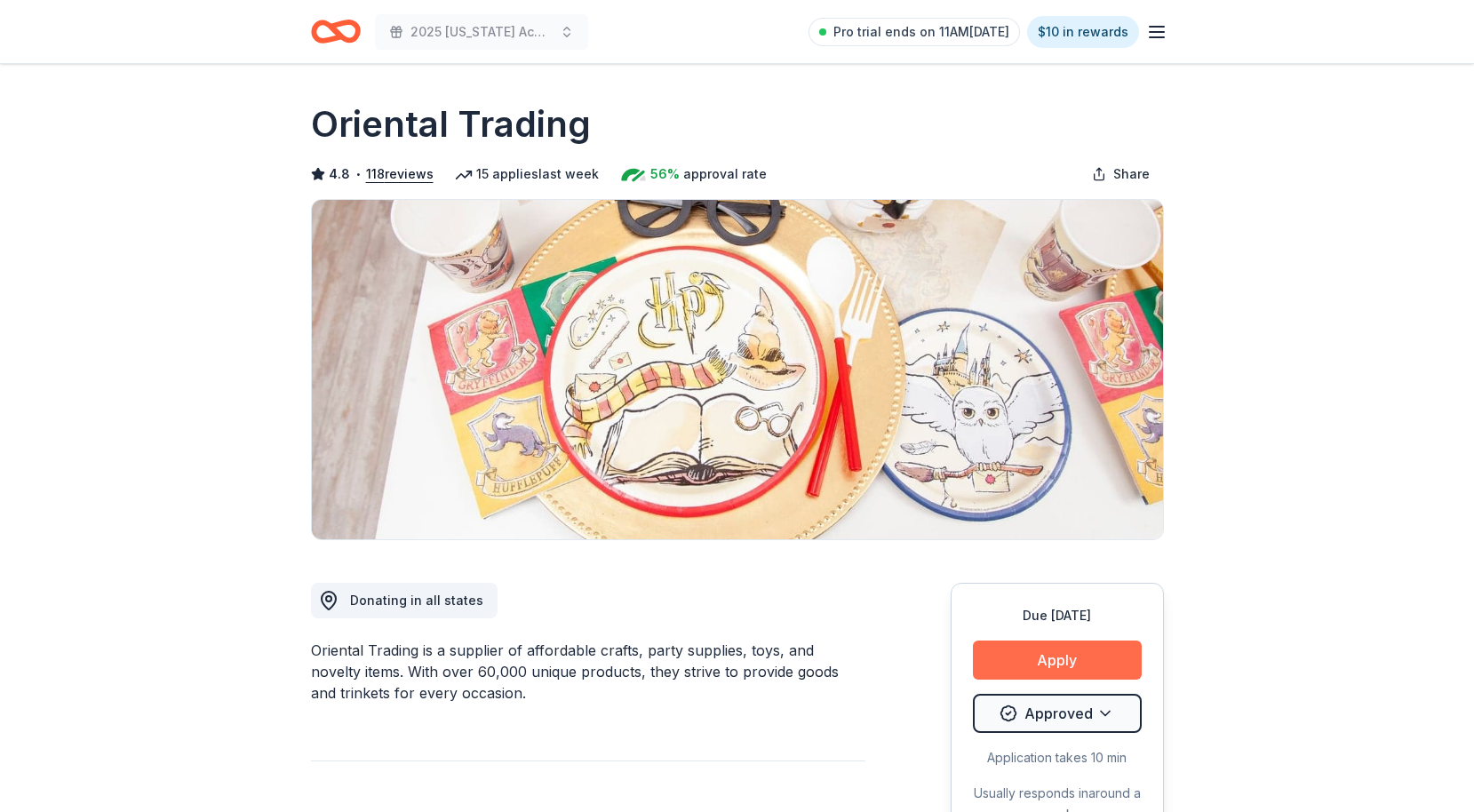
click at [1080, 655] on button "Apply" at bounding box center [1057, 659] width 169 height 39
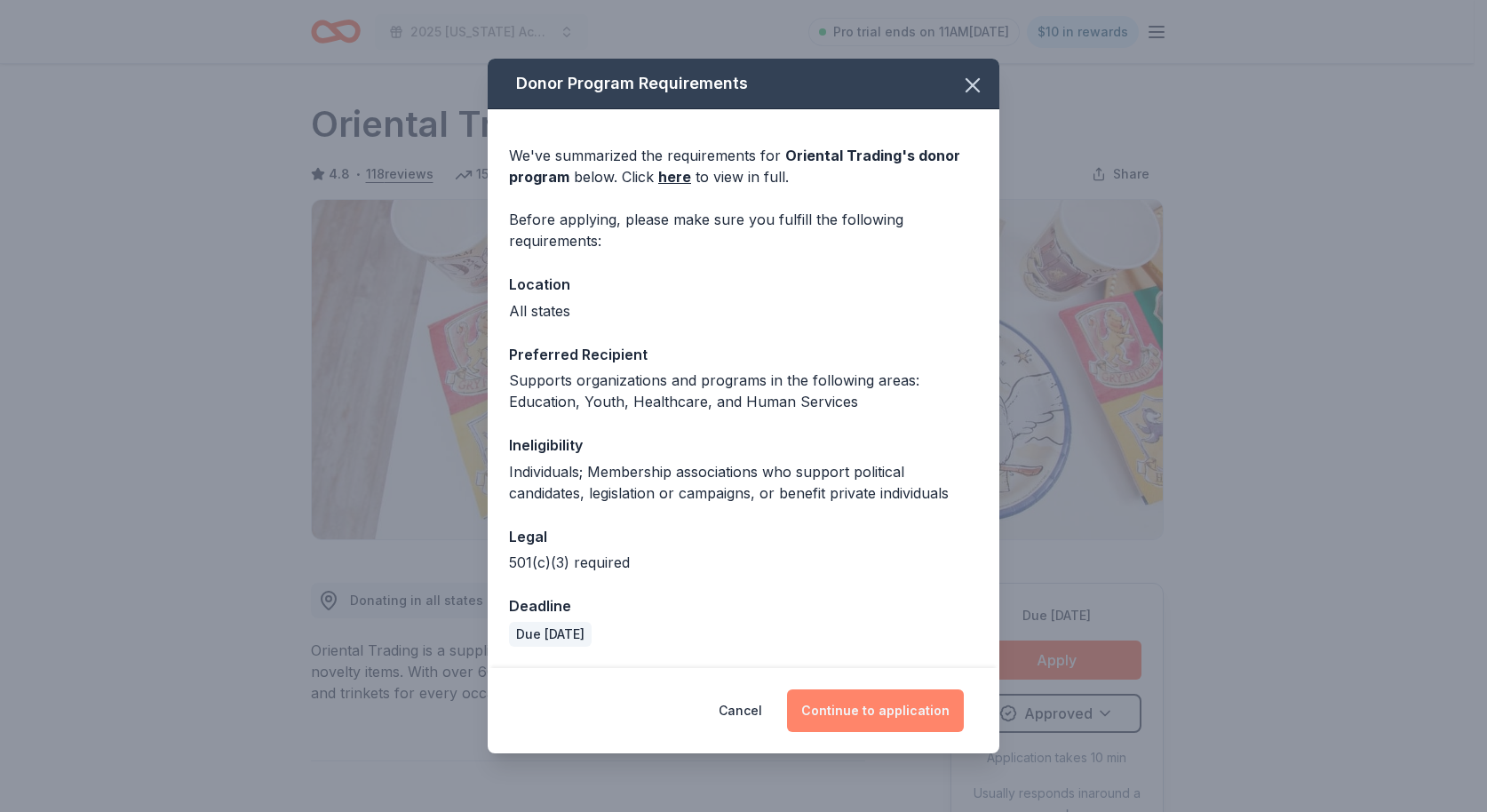
click at [917, 708] on button "Continue to application" at bounding box center [875, 710] width 176 height 42
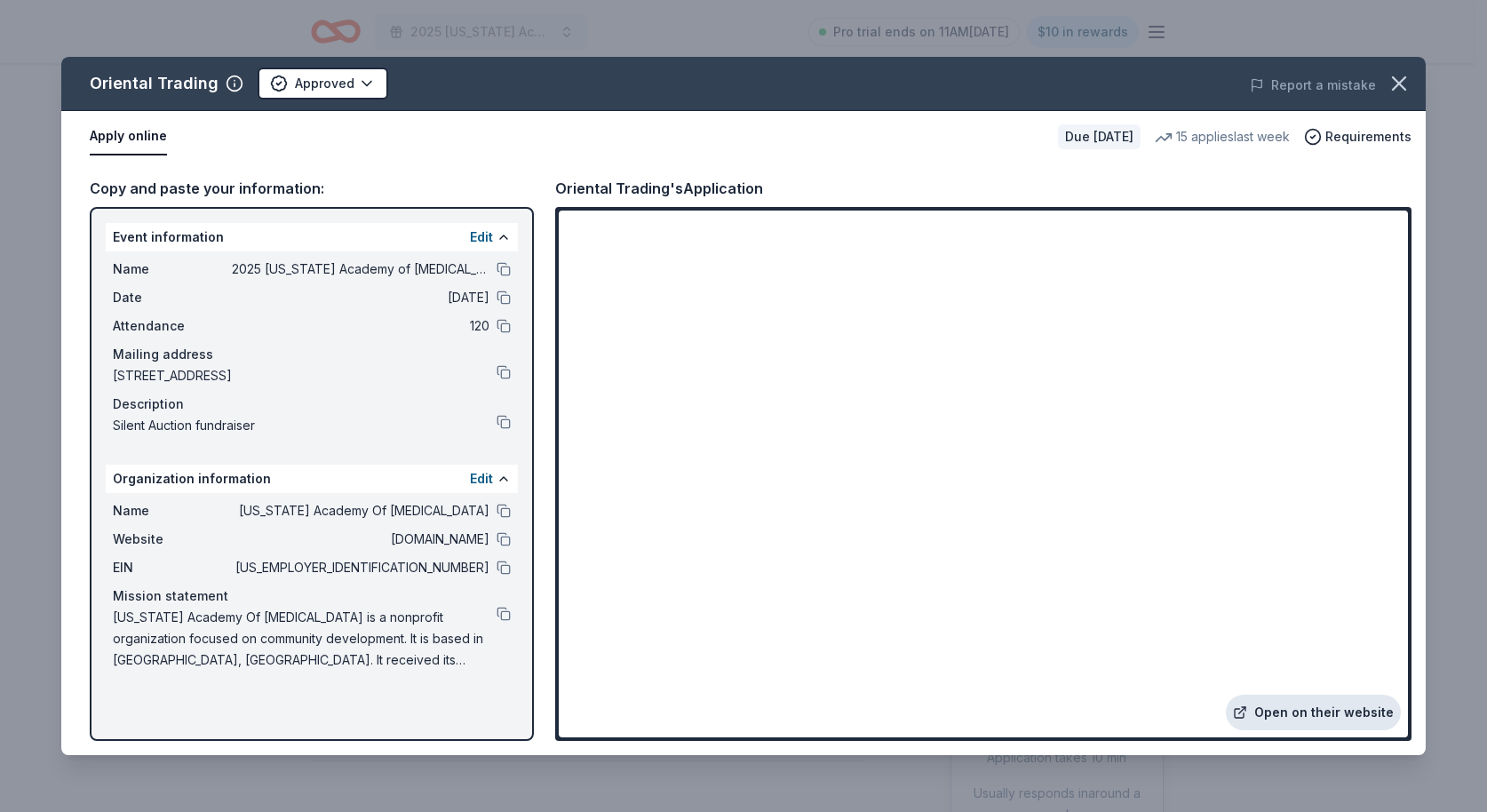
click at [1296, 721] on link "Open on their website" at bounding box center [1312, 712] width 175 height 36
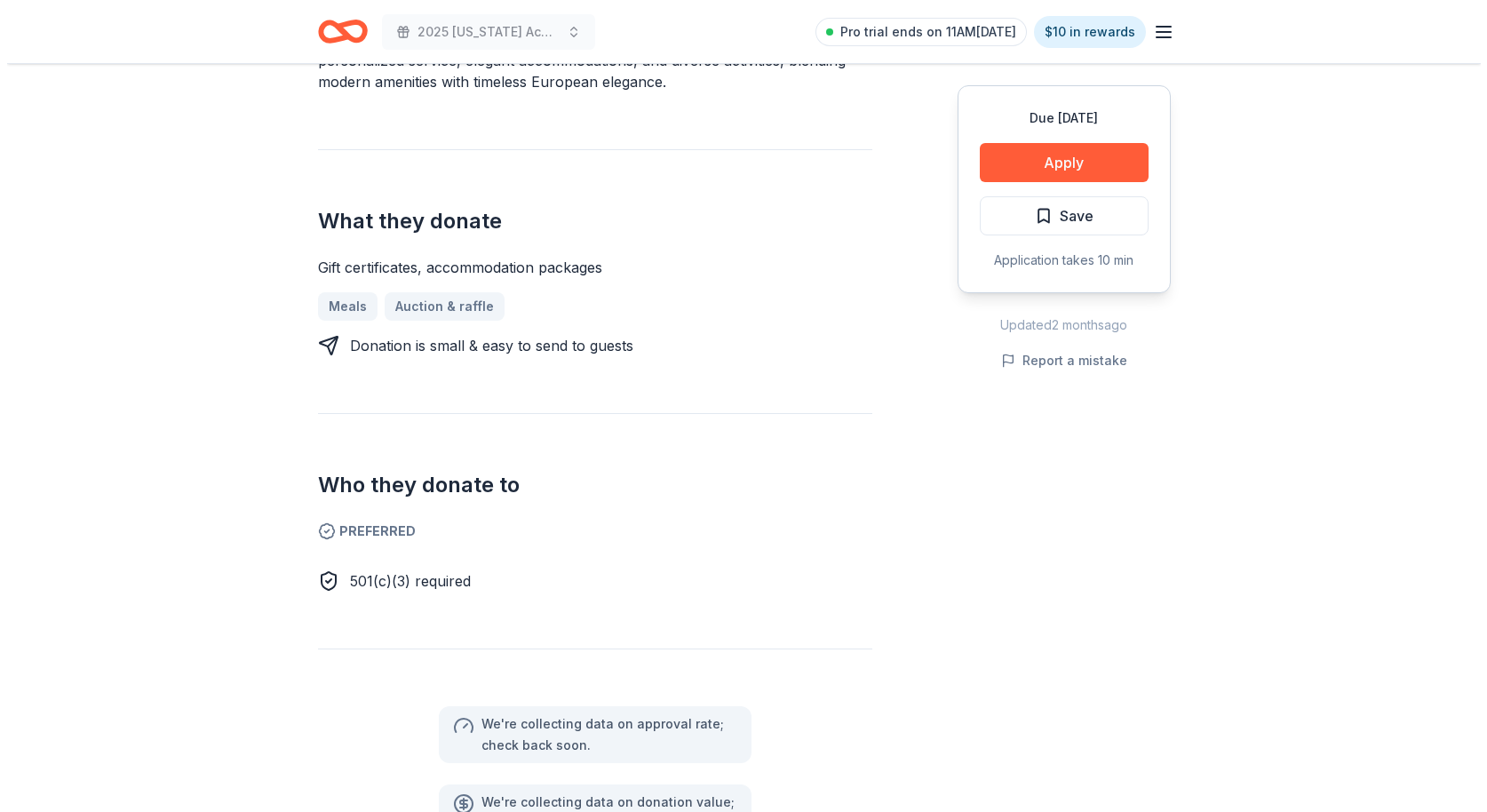
scroll to position [290, 0]
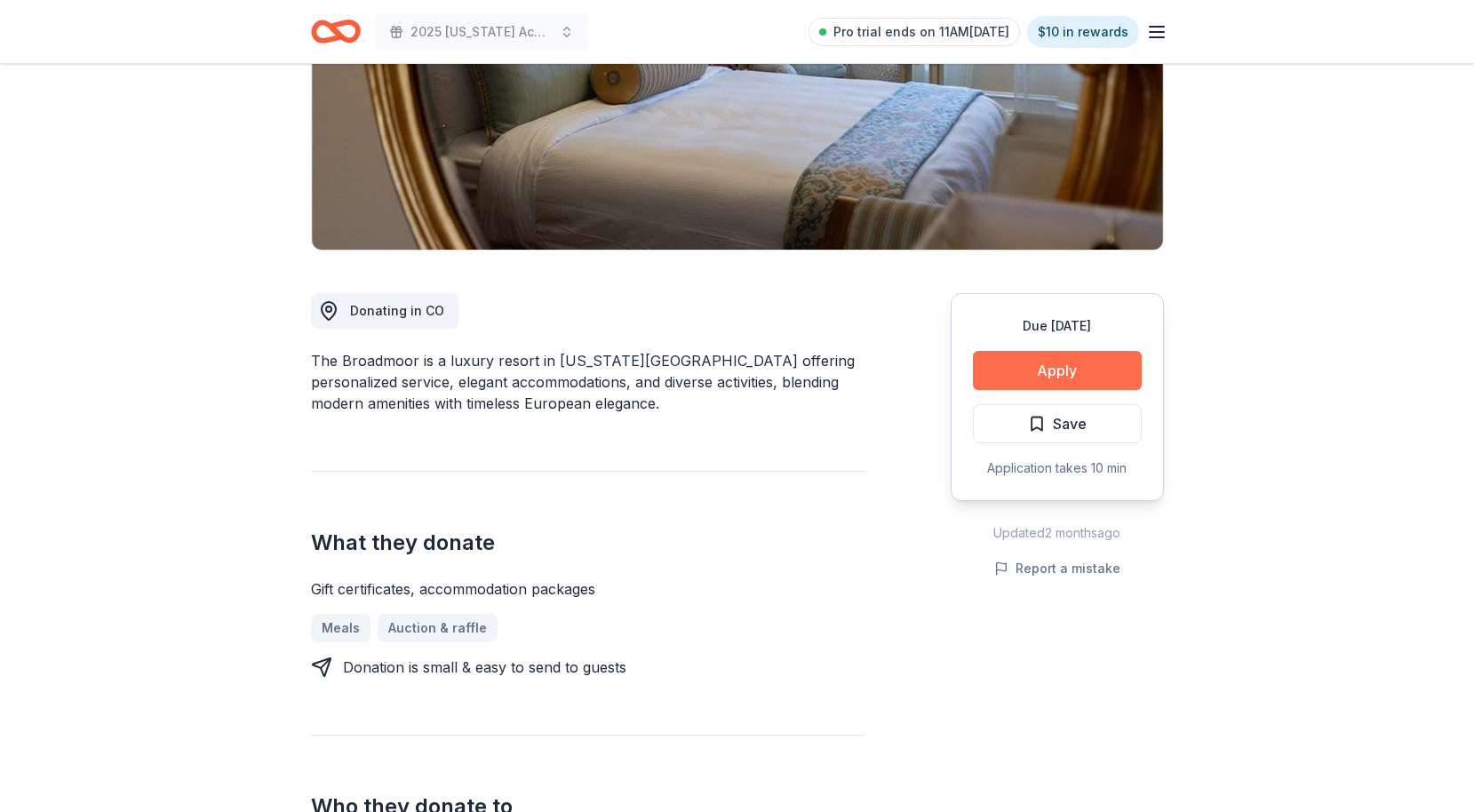
click at [1032, 375] on button "Apply" at bounding box center [1057, 370] width 169 height 39
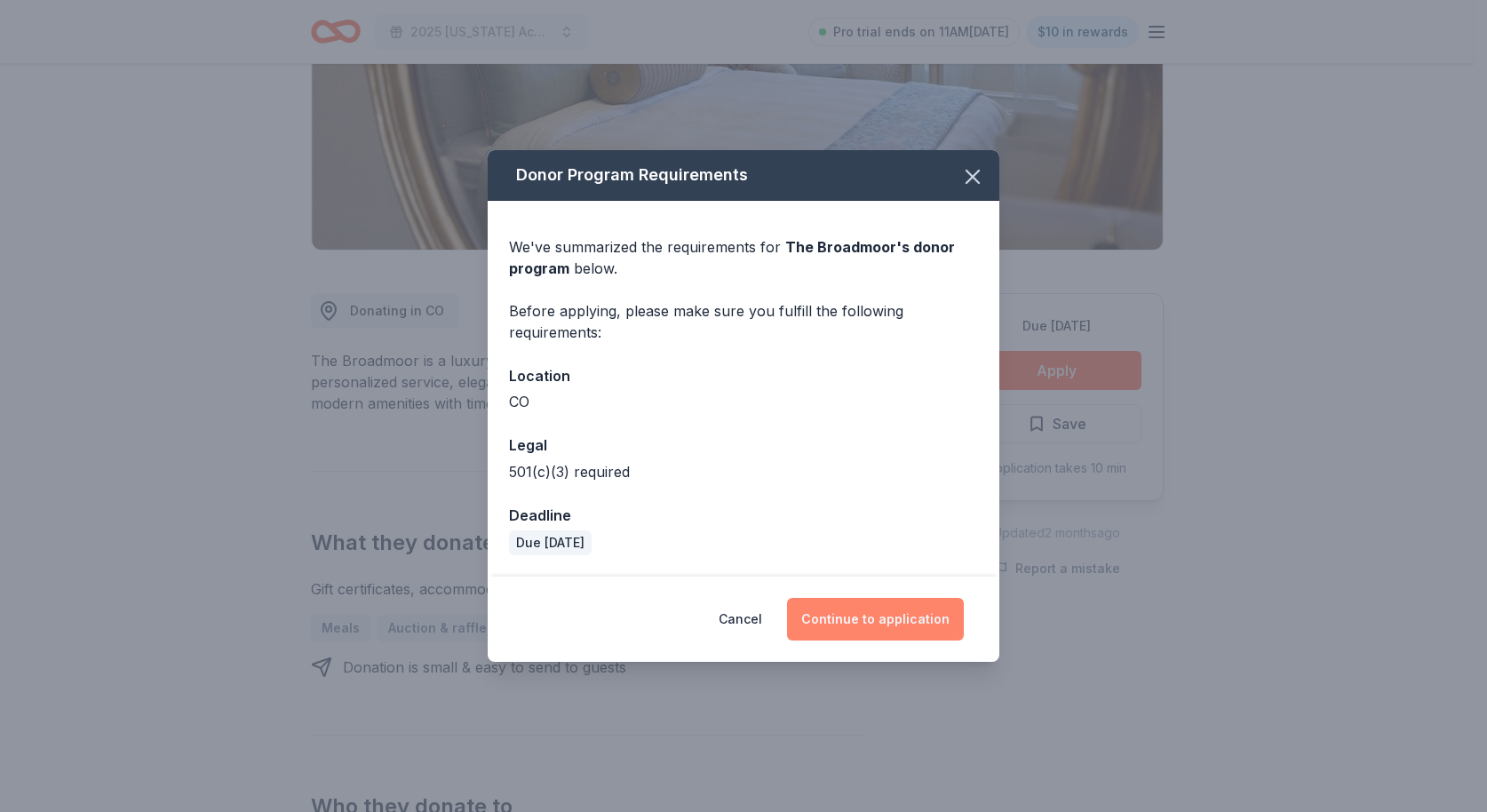
click at [900, 612] on button "Continue to application" at bounding box center [875, 619] width 176 height 42
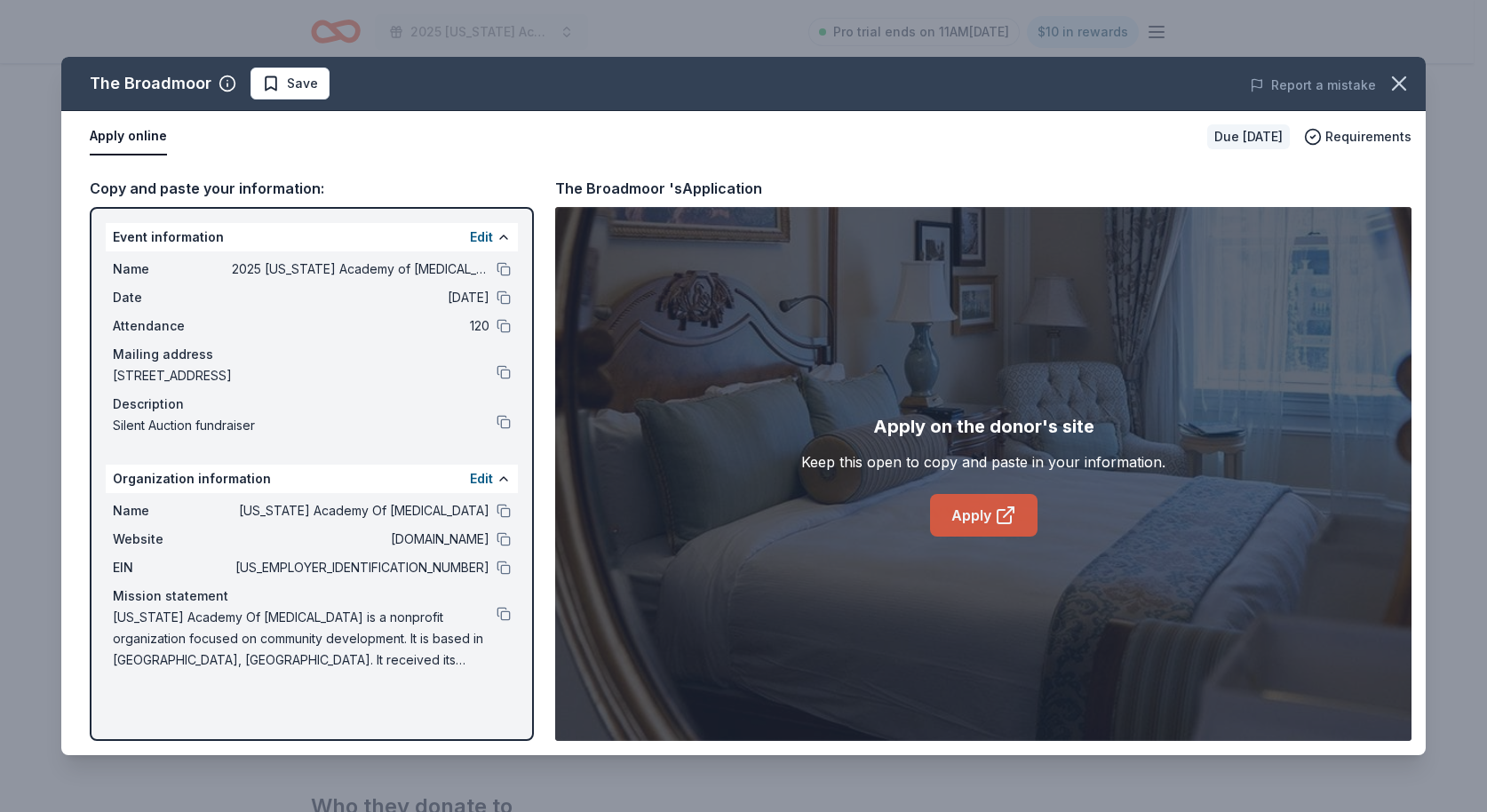
click at [1007, 521] on icon at bounding box center [1006, 515] width 22 height 22
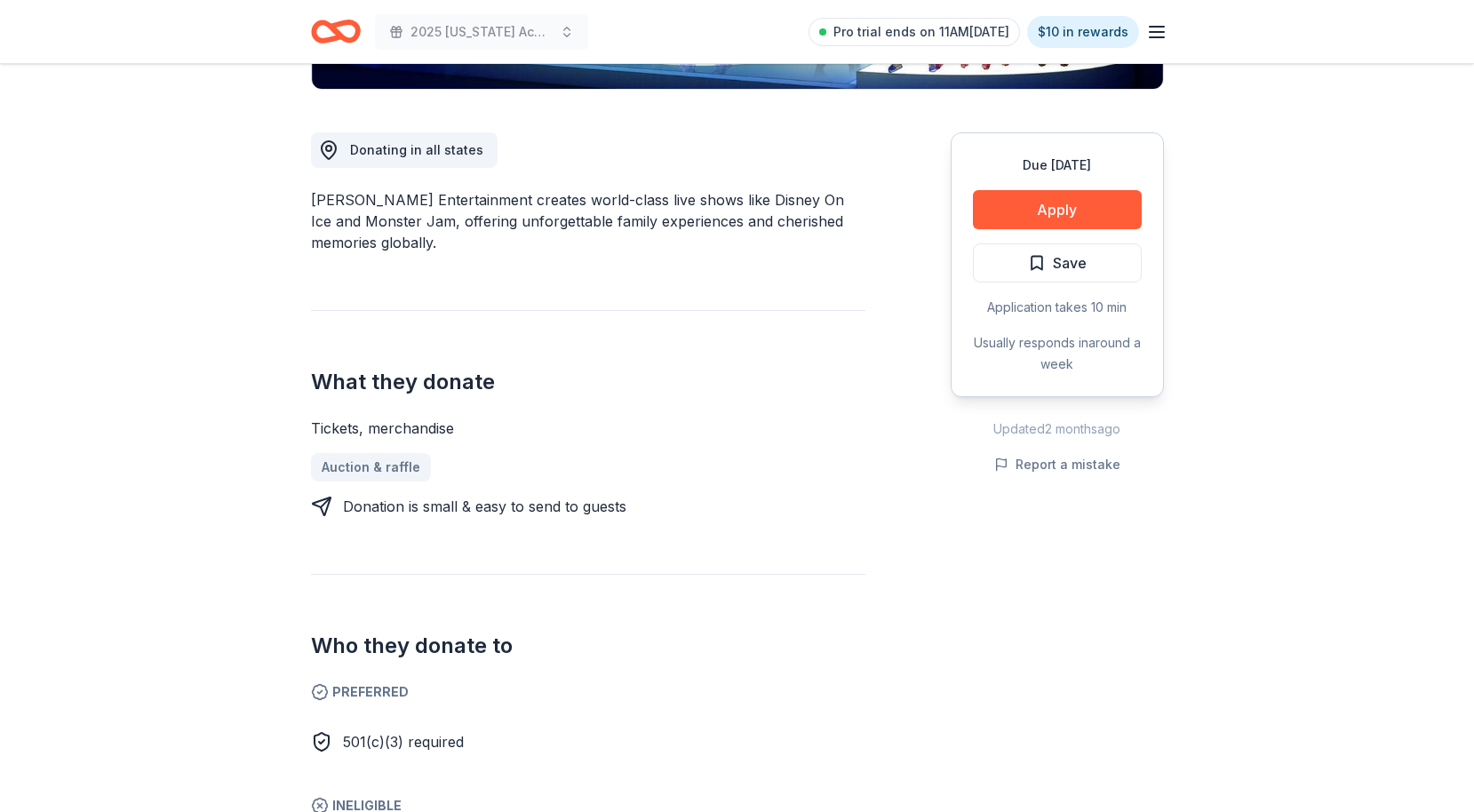
scroll to position [561, 0]
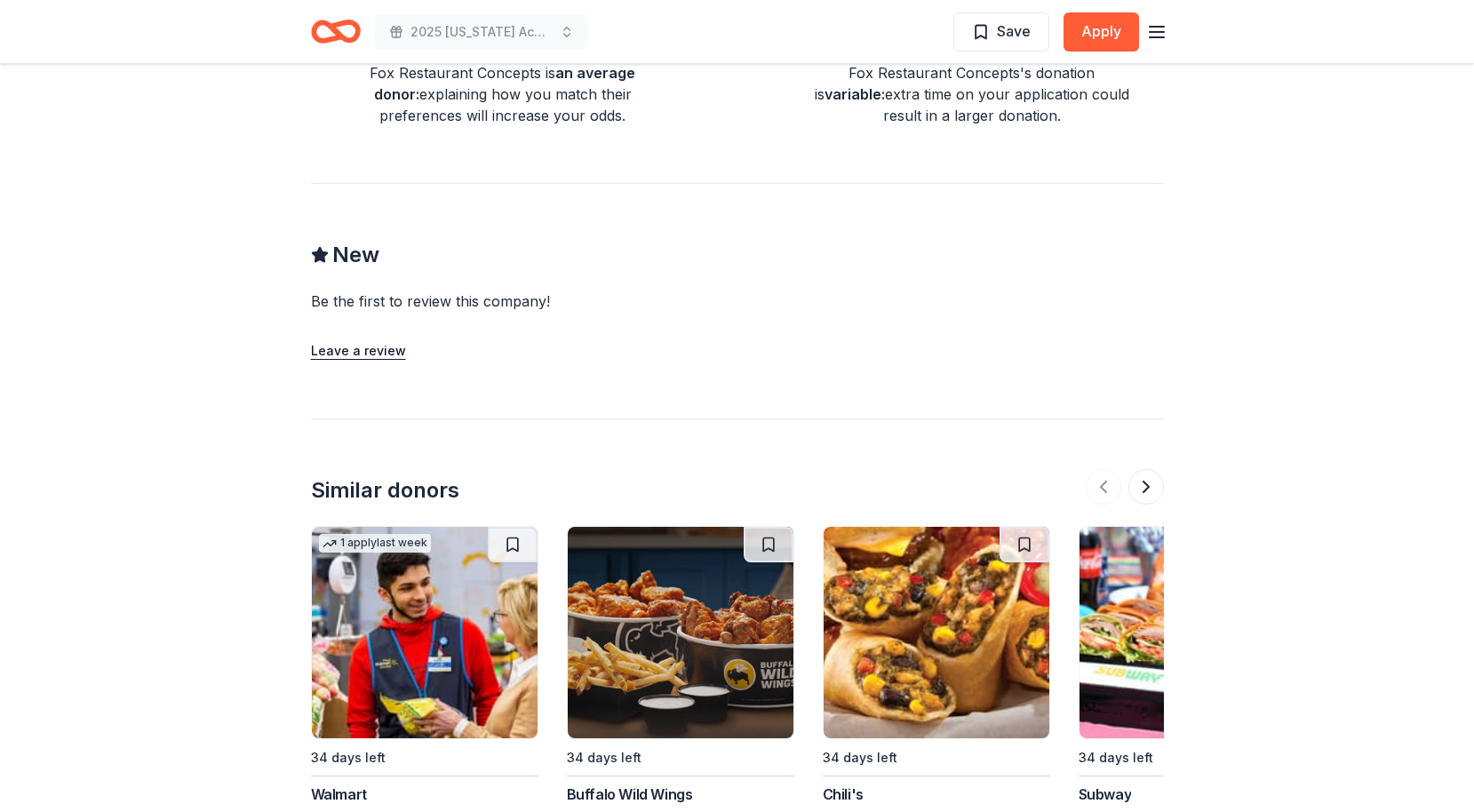
scroll to position [1569, 0]
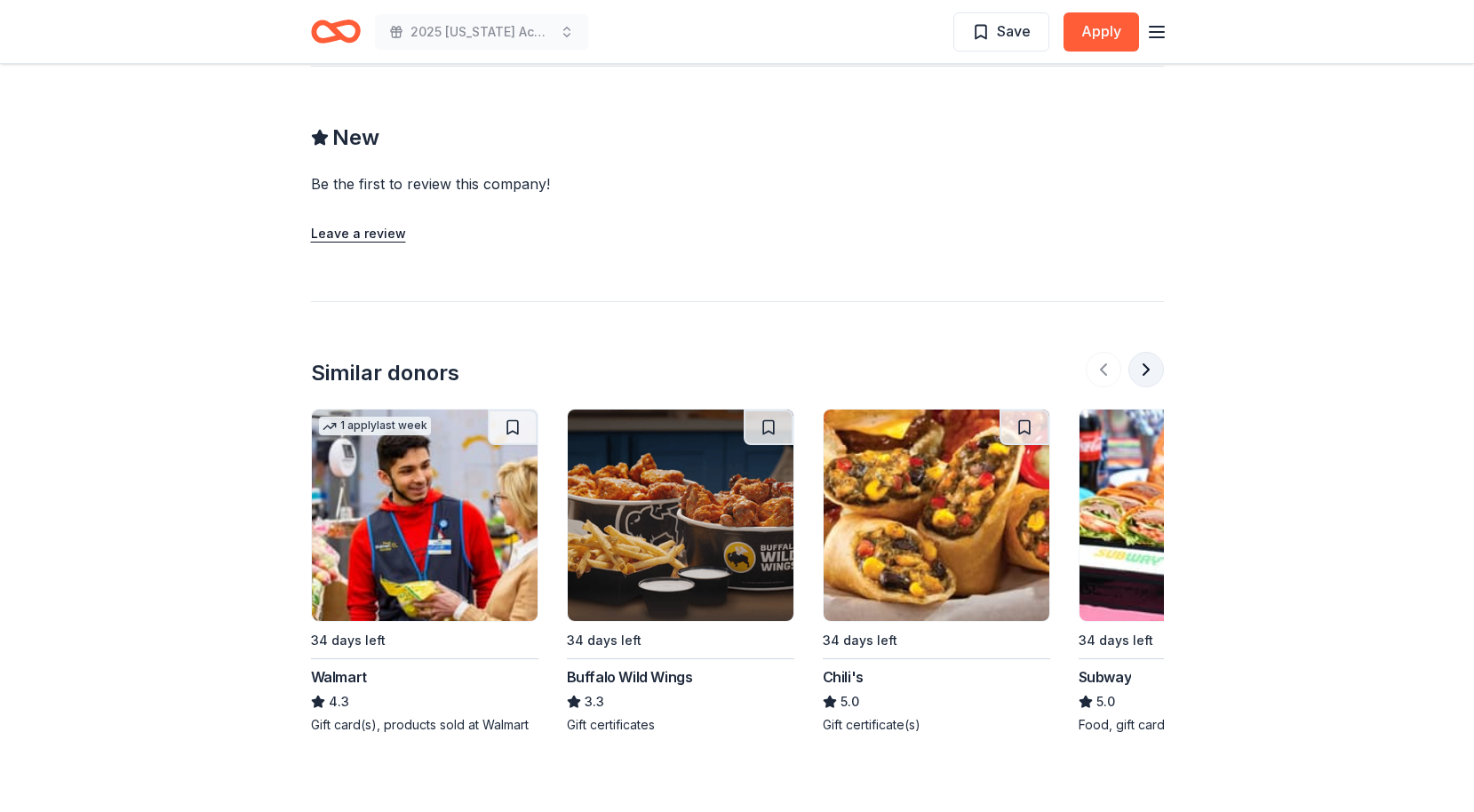
click at [1147, 352] on button at bounding box center [1147, 370] width 36 height 36
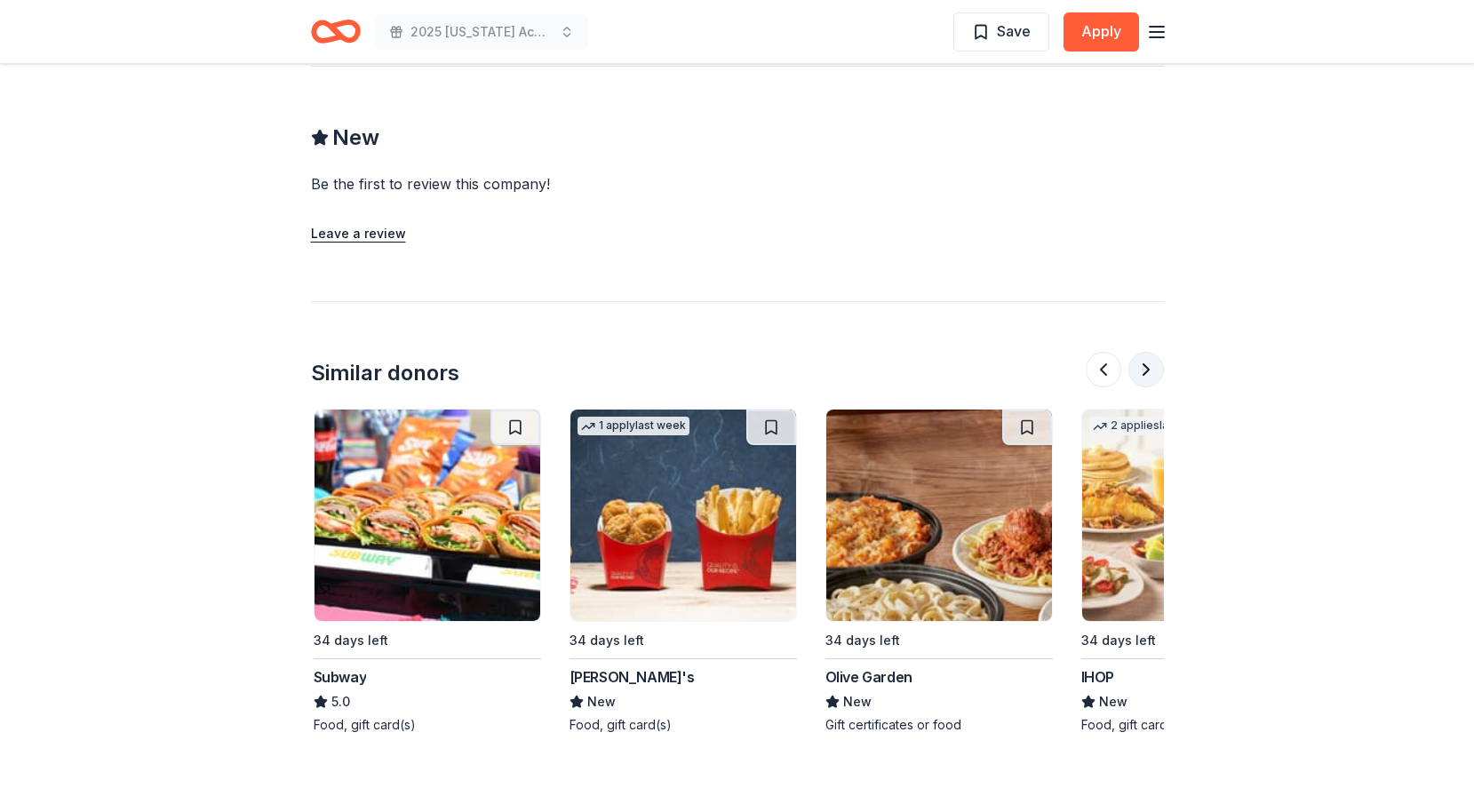
scroll to position [0, 767]
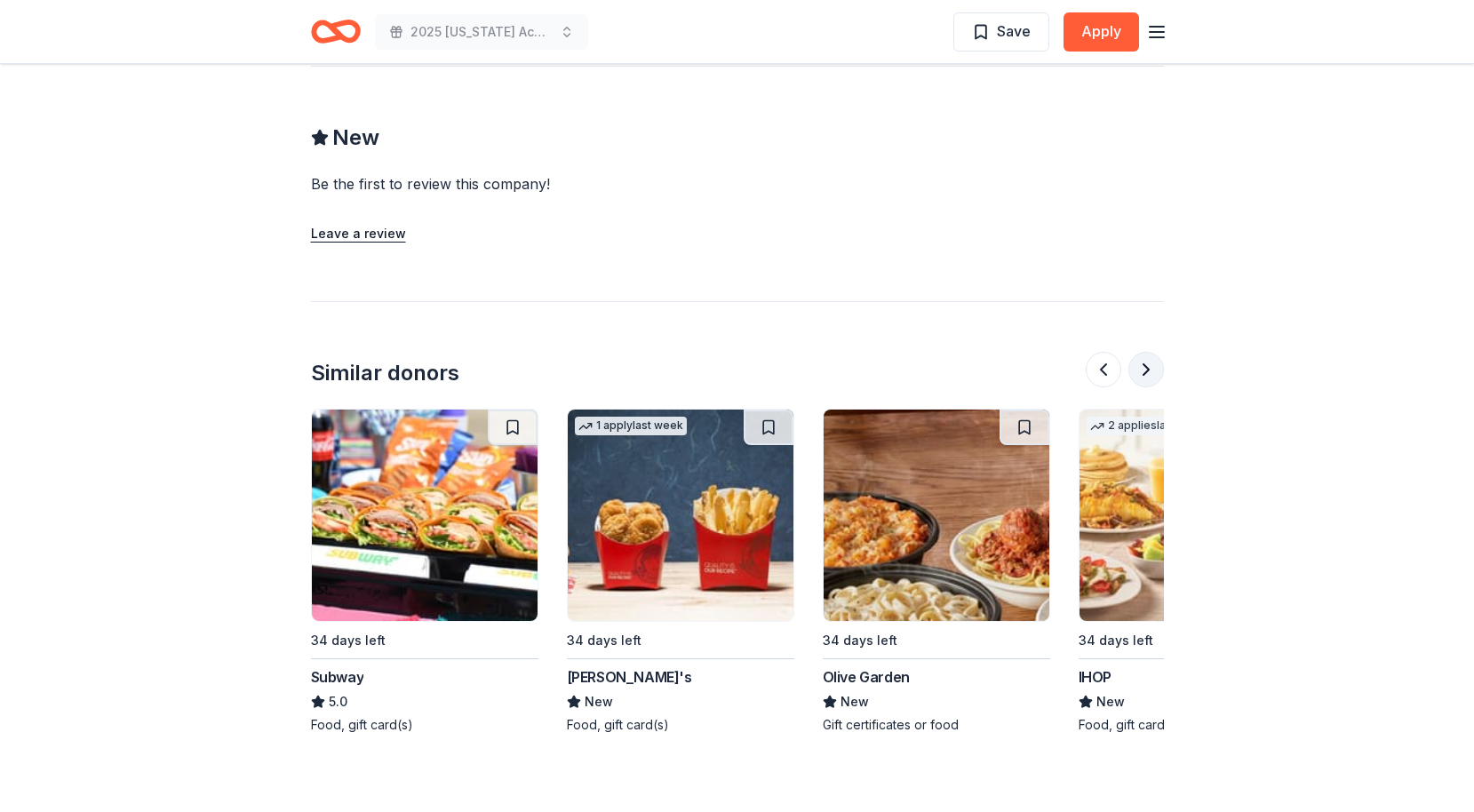
click at [1147, 352] on button at bounding box center [1147, 370] width 36 height 36
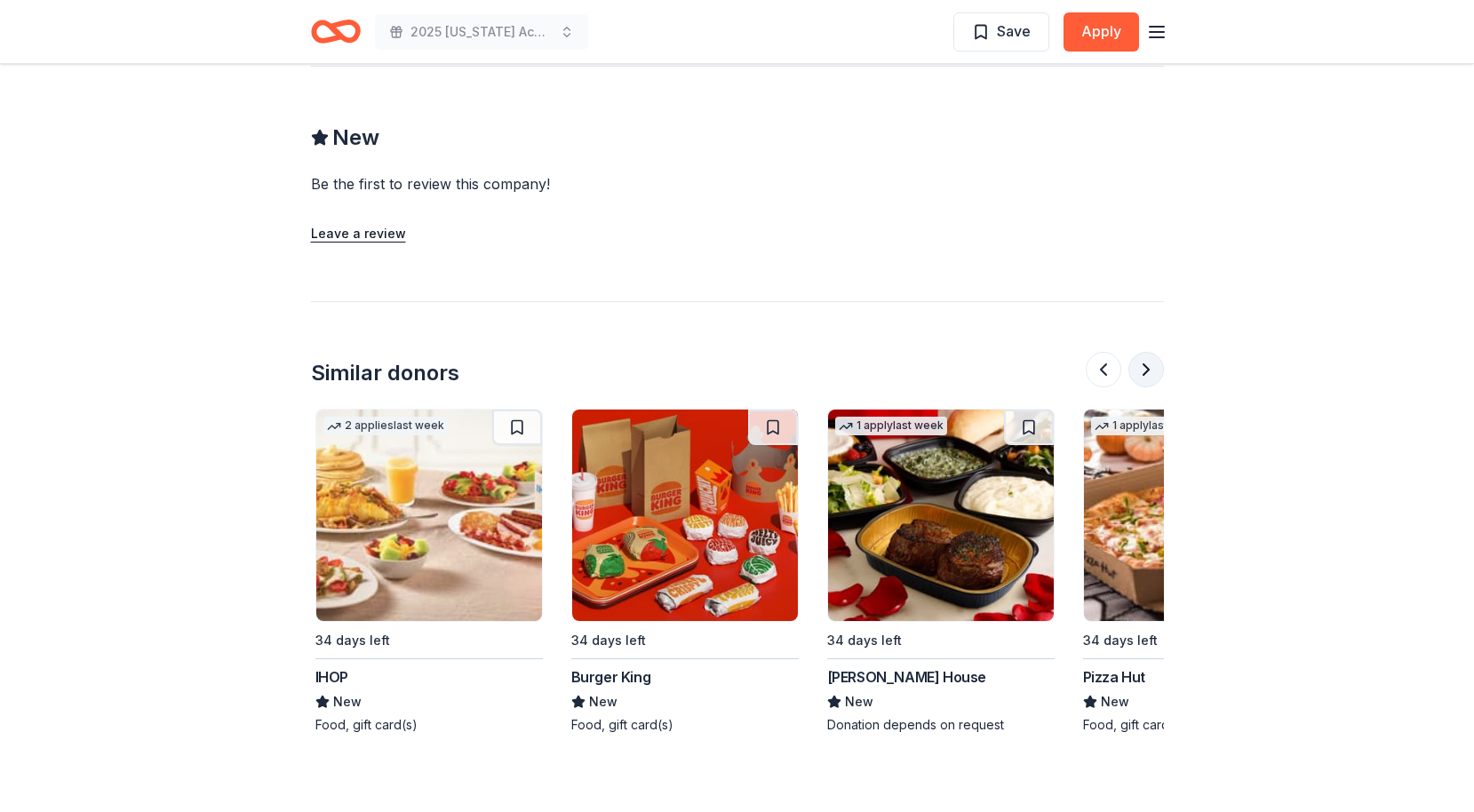
scroll to position [0, 1535]
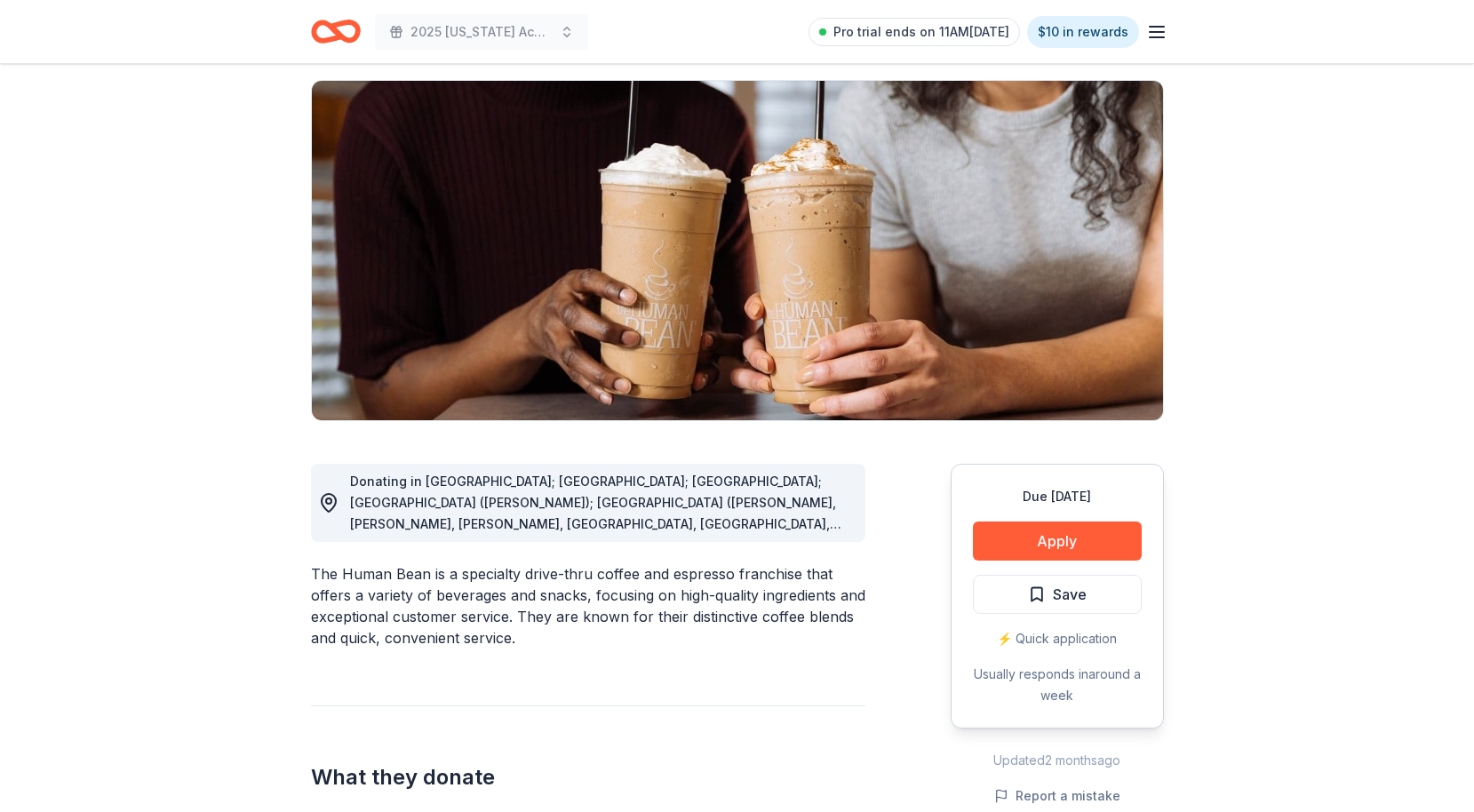
scroll to position [660, 0]
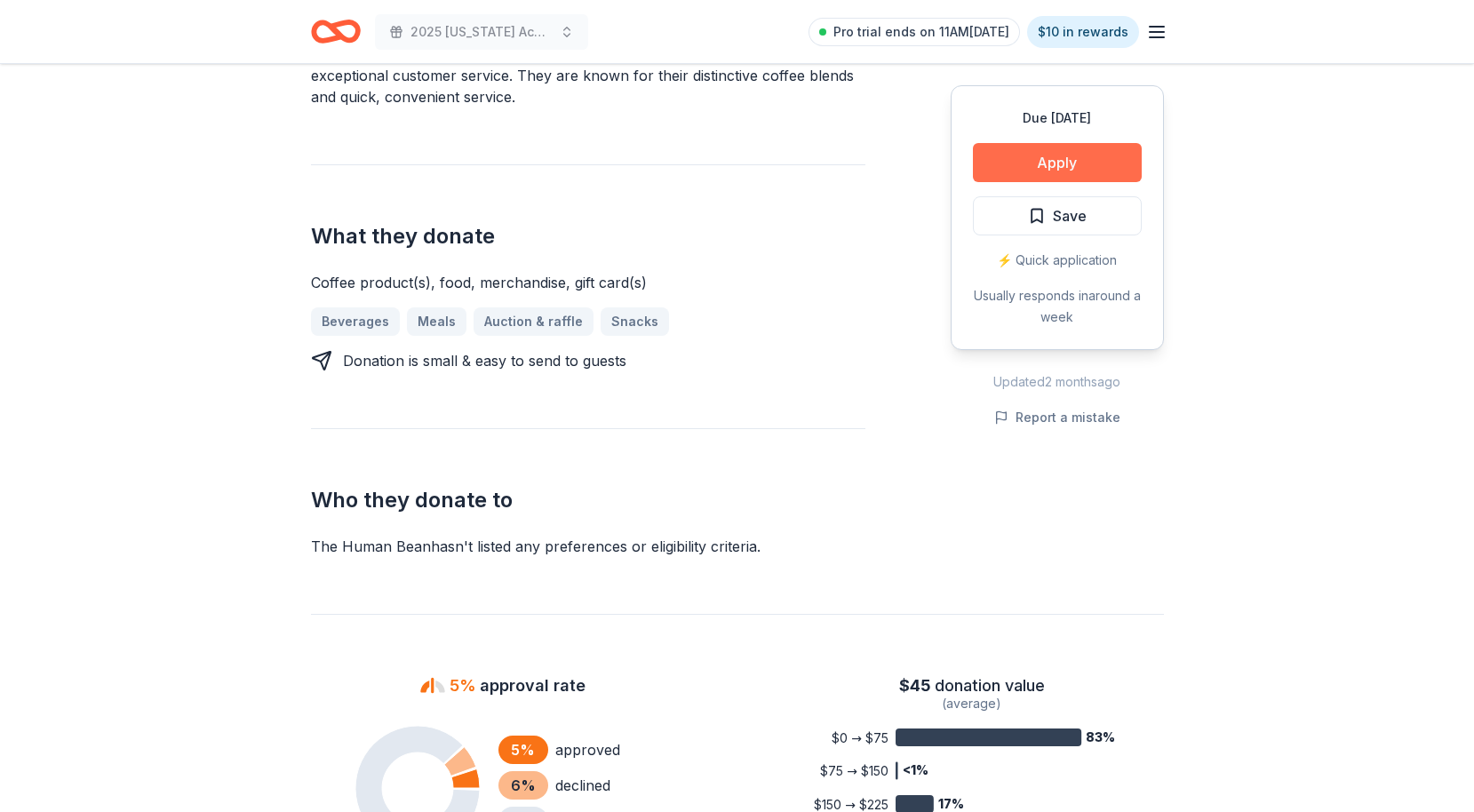
click at [1042, 155] on button "Apply" at bounding box center [1057, 162] width 169 height 39
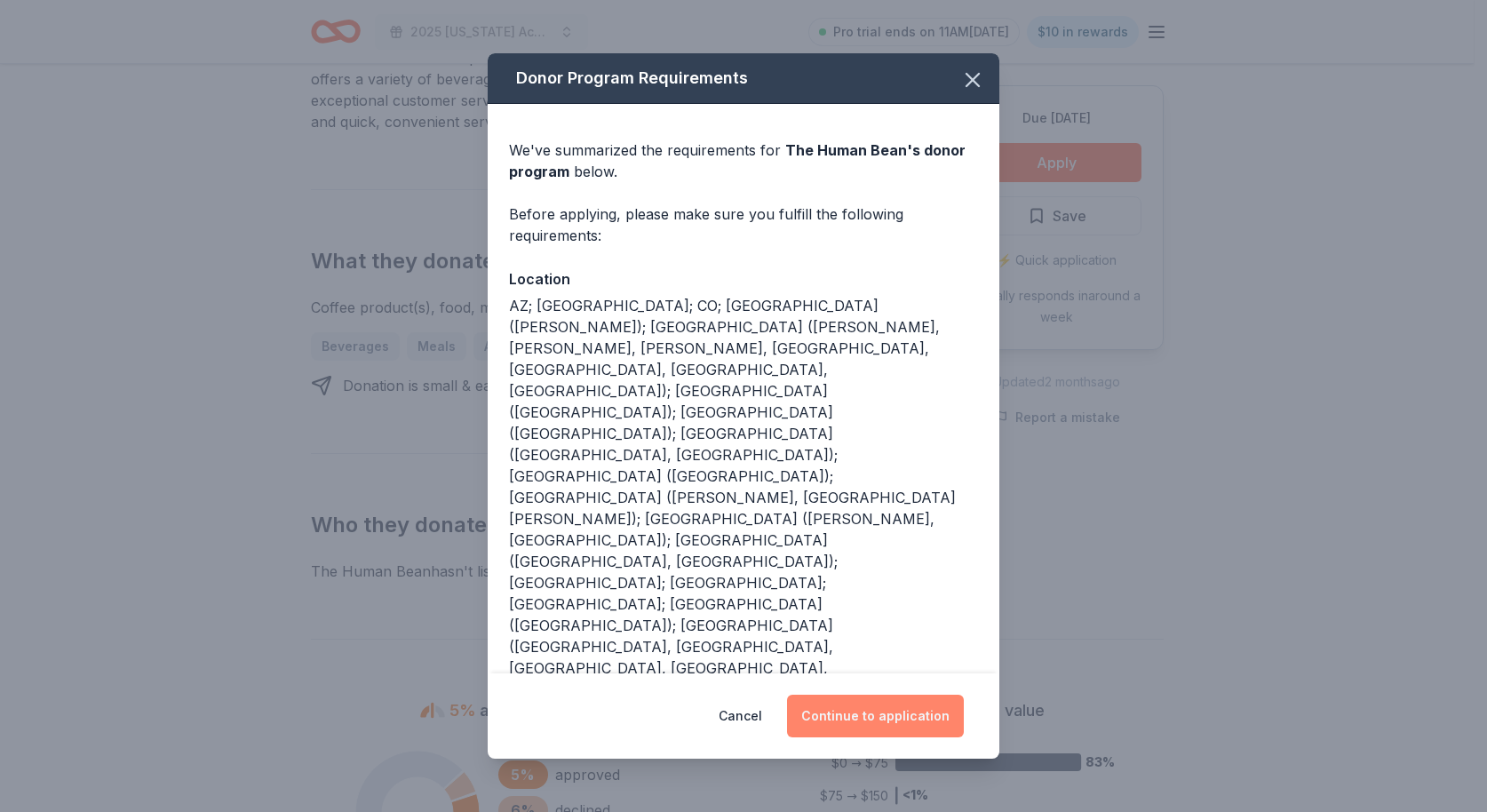
click at [911, 694] on button "Continue to application" at bounding box center [875, 715] width 176 height 42
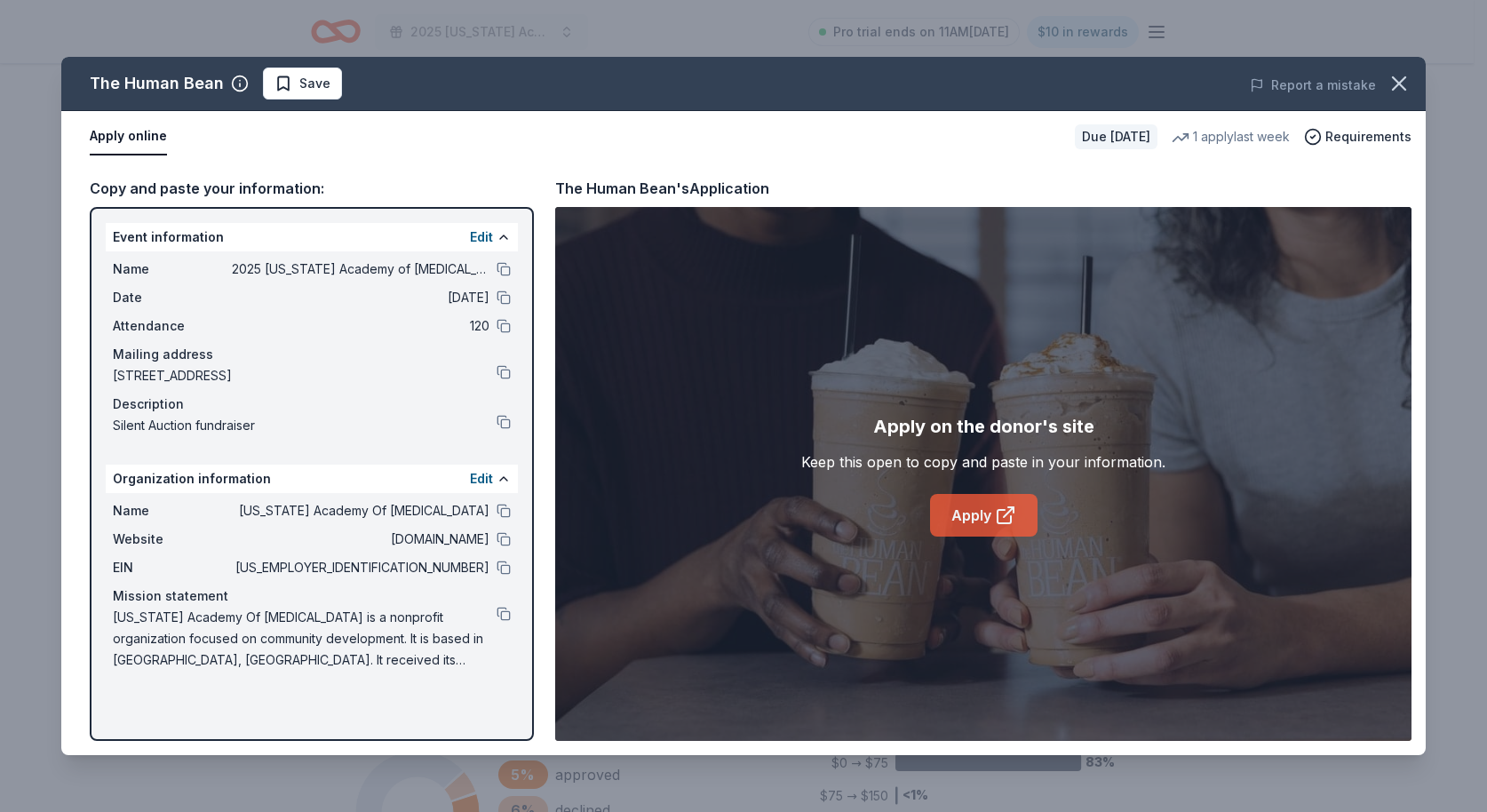
click at [1015, 520] on icon at bounding box center [1006, 515] width 22 height 22
click at [299, 85] on span "Save" at bounding box center [314, 83] width 31 height 22
click at [1400, 89] on icon "button" at bounding box center [1399, 83] width 25 height 25
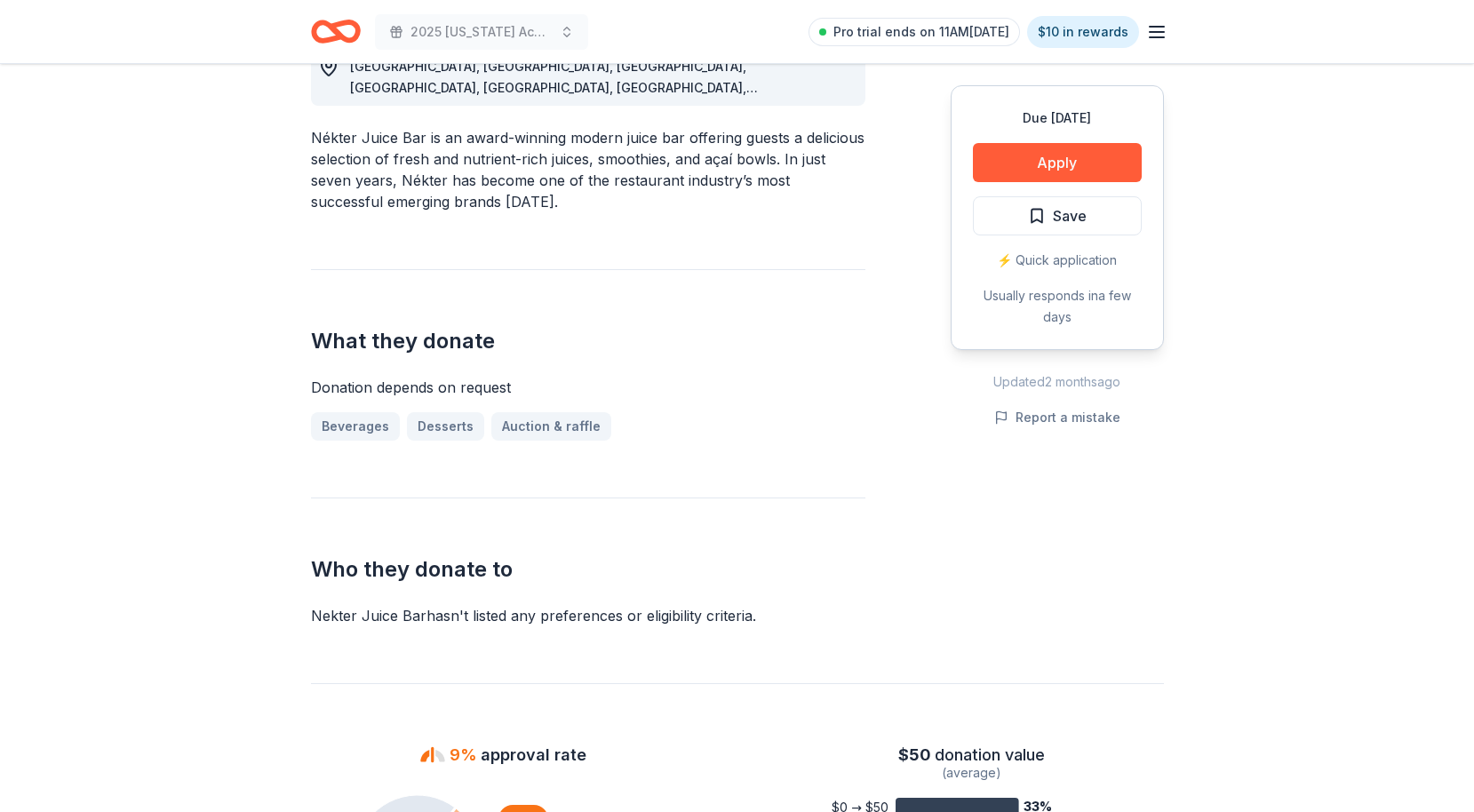
scroll to position [400, 0]
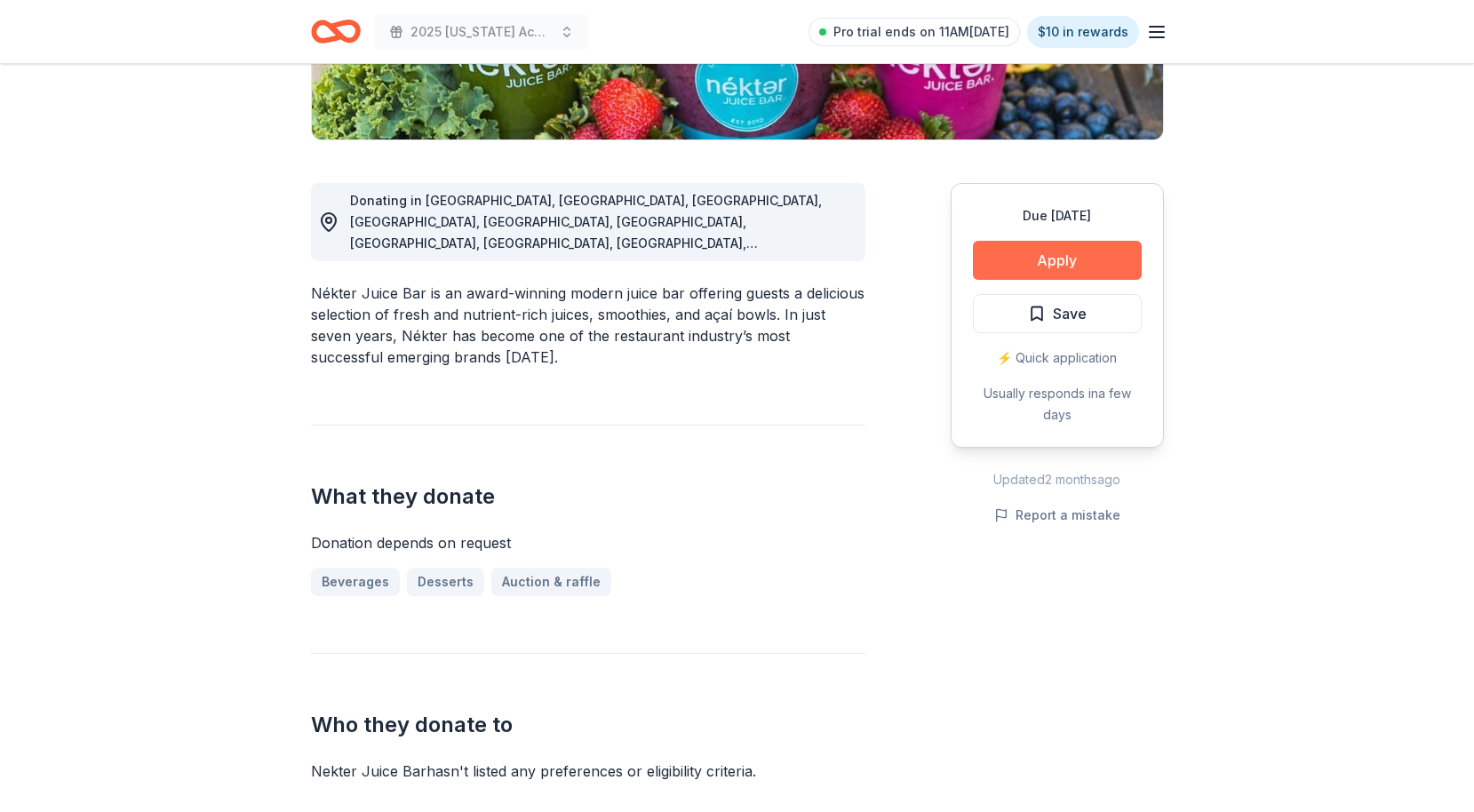
click at [1087, 259] on button "Apply" at bounding box center [1057, 259] width 169 height 39
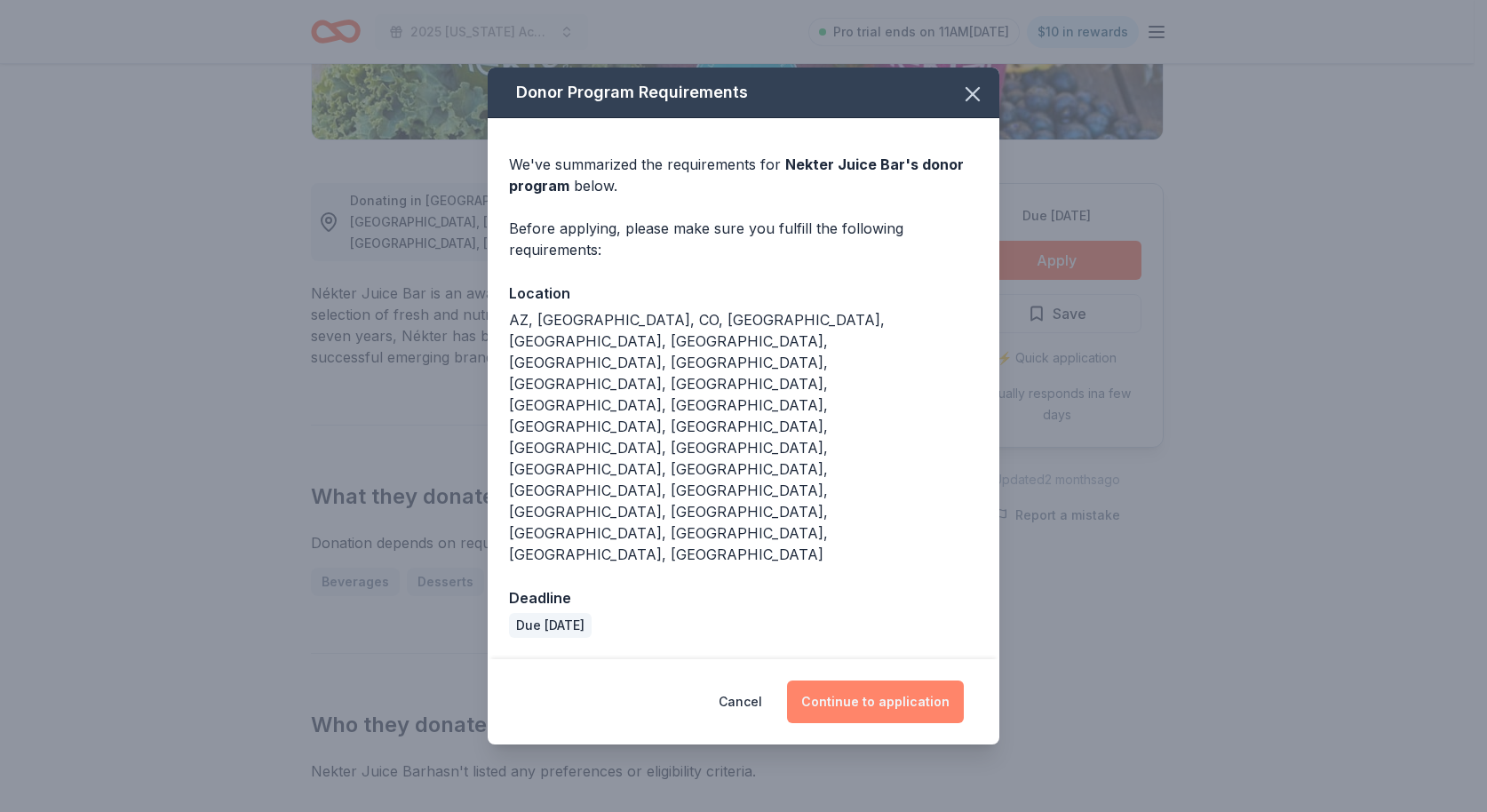
click at [903, 680] on button "Continue to application" at bounding box center [875, 701] width 176 height 42
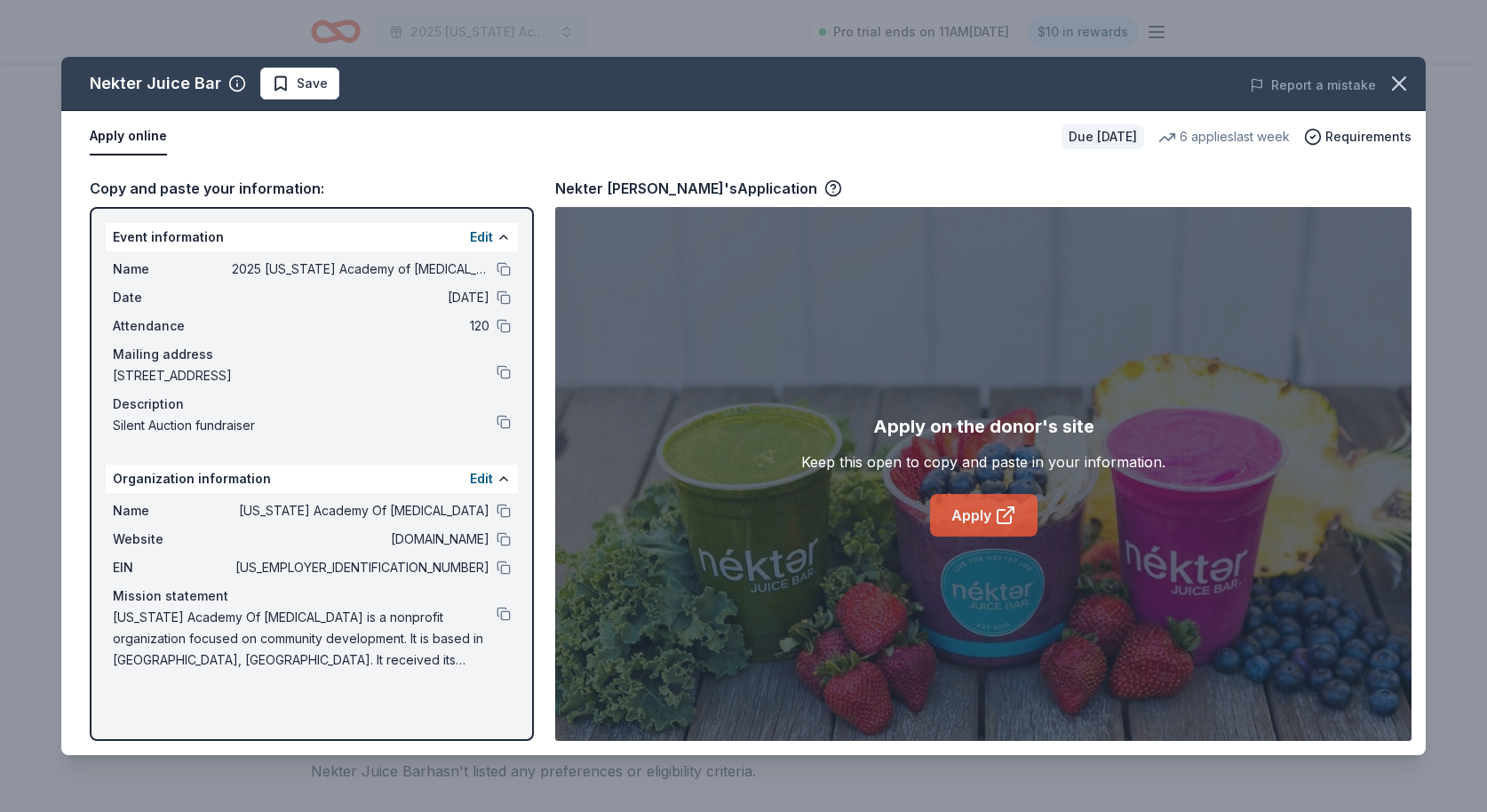
click at [992, 517] on link "Apply" at bounding box center [984, 514] width 108 height 42
click at [318, 77] on span "Save" at bounding box center [311, 83] width 31 height 22
click at [1399, 86] on icon "button" at bounding box center [1399, 83] width 25 height 25
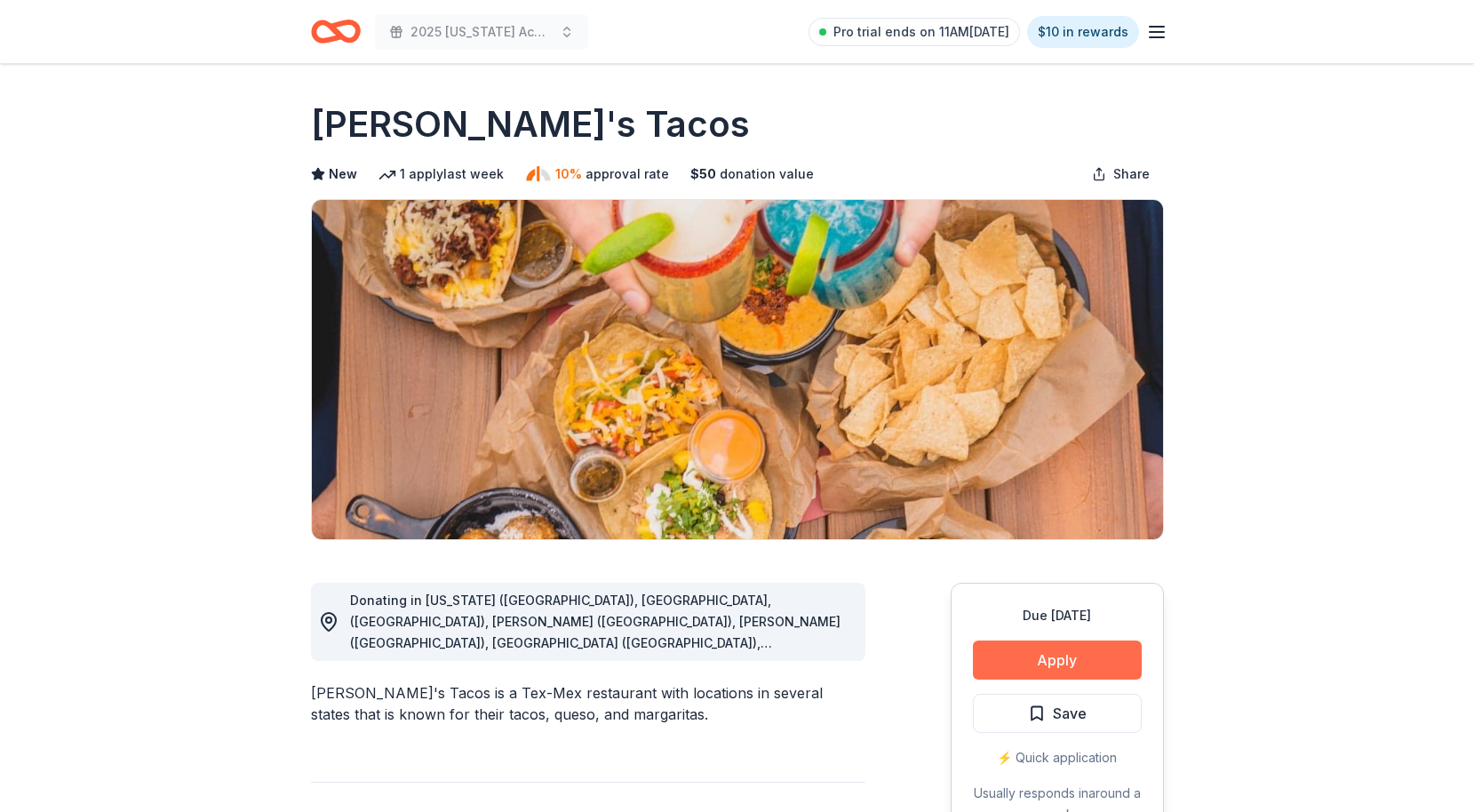
click at [1062, 657] on button "Apply" at bounding box center [1057, 659] width 169 height 39
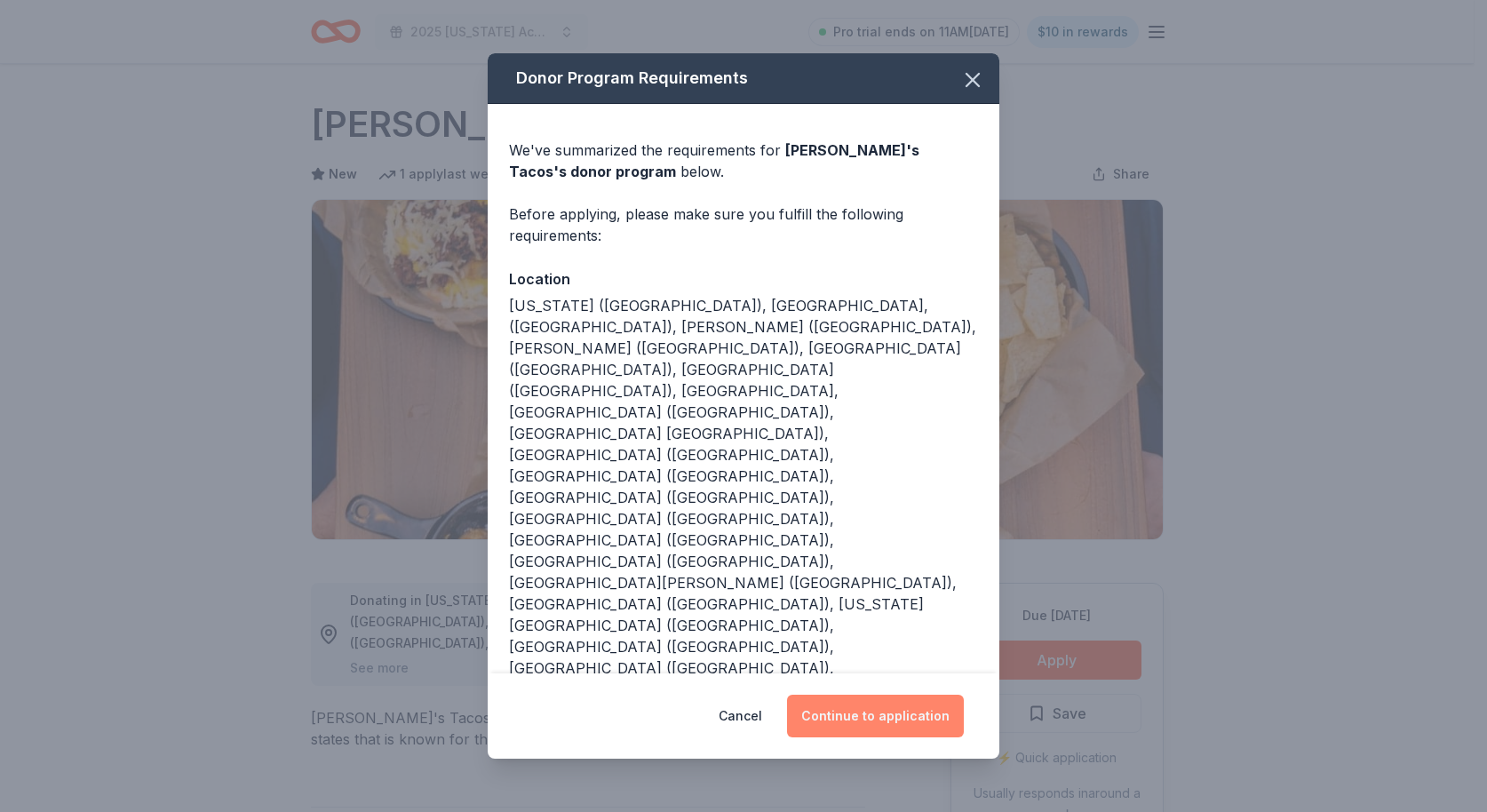
click at [877, 694] on button "Continue to application" at bounding box center [875, 715] width 176 height 42
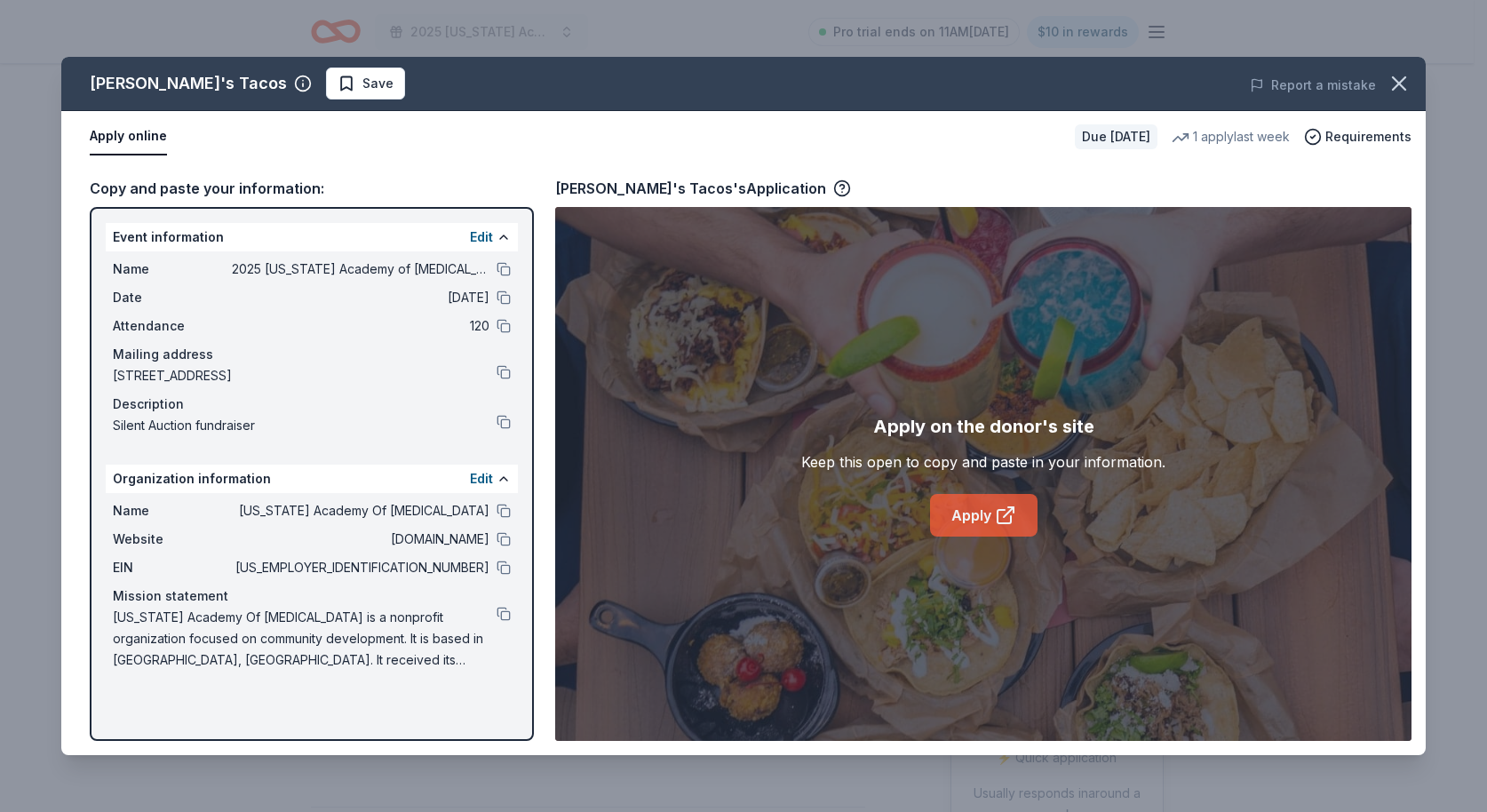
click at [957, 524] on link "Apply" at bounding box center [984, 514] width 108 height 42
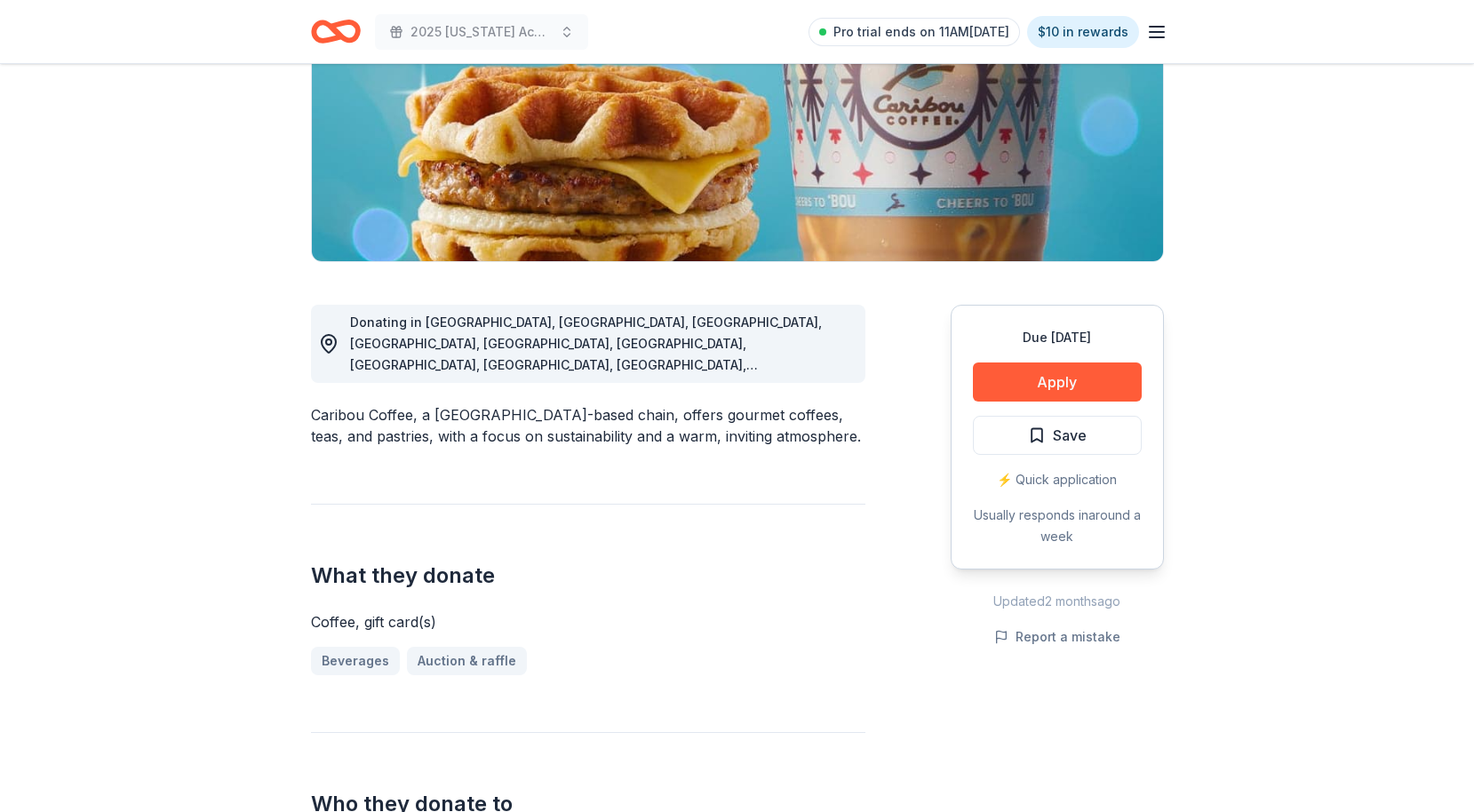
scroll to position [474, 0]
